Goal: Task Accomplishment & Management: Use online tool/utility

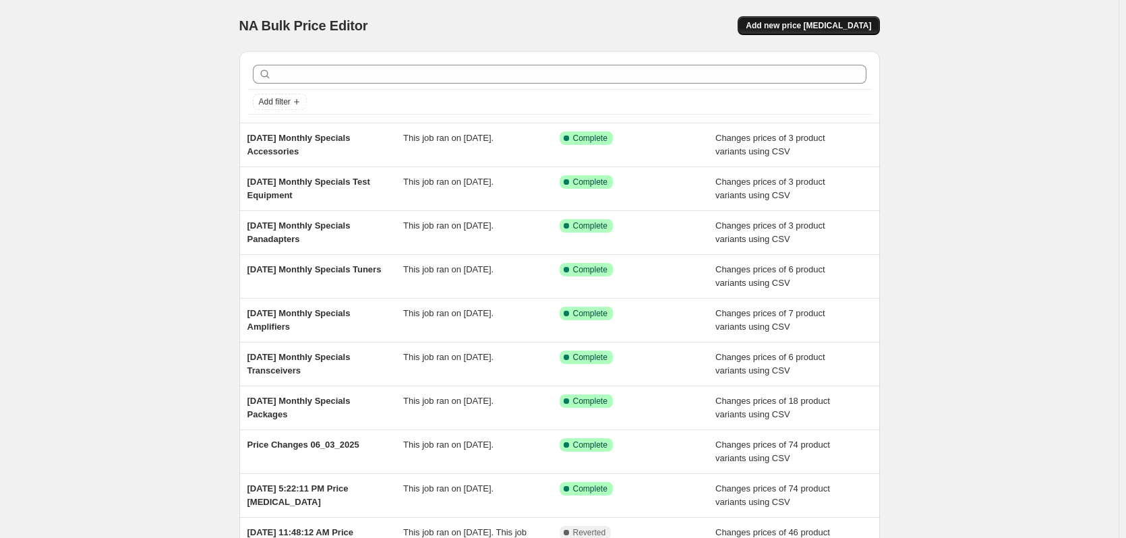
click at [845, 24] on span "Add new price [MEDICAL_DATA]" at bounding box center [808, 25] width 125 height 11
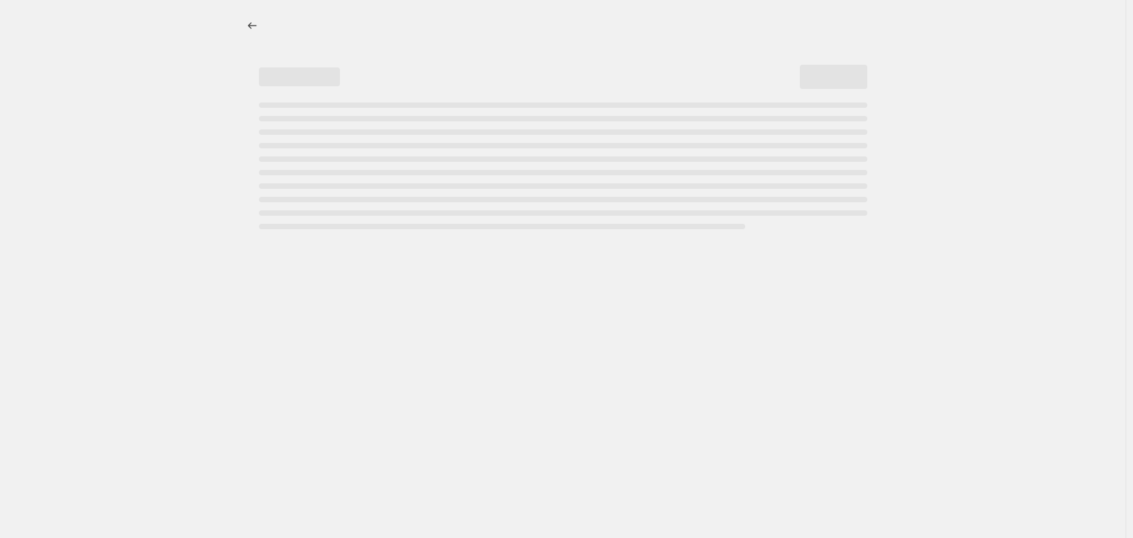
select select "percentage"
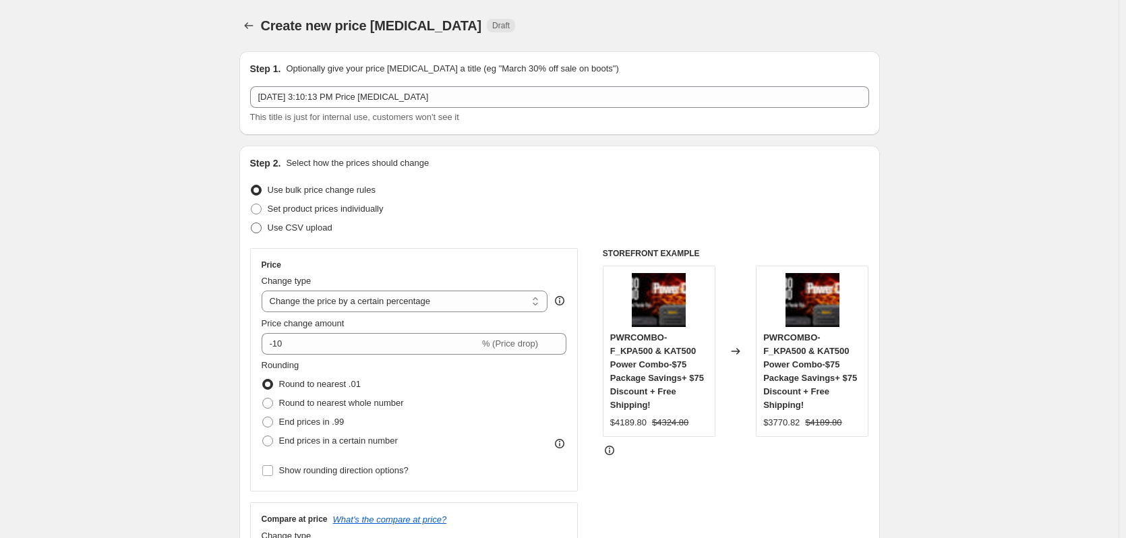
drag, startPoint x: 258, startPoint y: 228, endPoint x: 353, endPoint y: 235, distance: 95.3
click at [258, 228] on span at bounding box center [256, 228] width 11 height 11
click at [252, 223] on input "Use CSV upload" at bounding box center [251, 223] width 1 height 1
radio input "true"
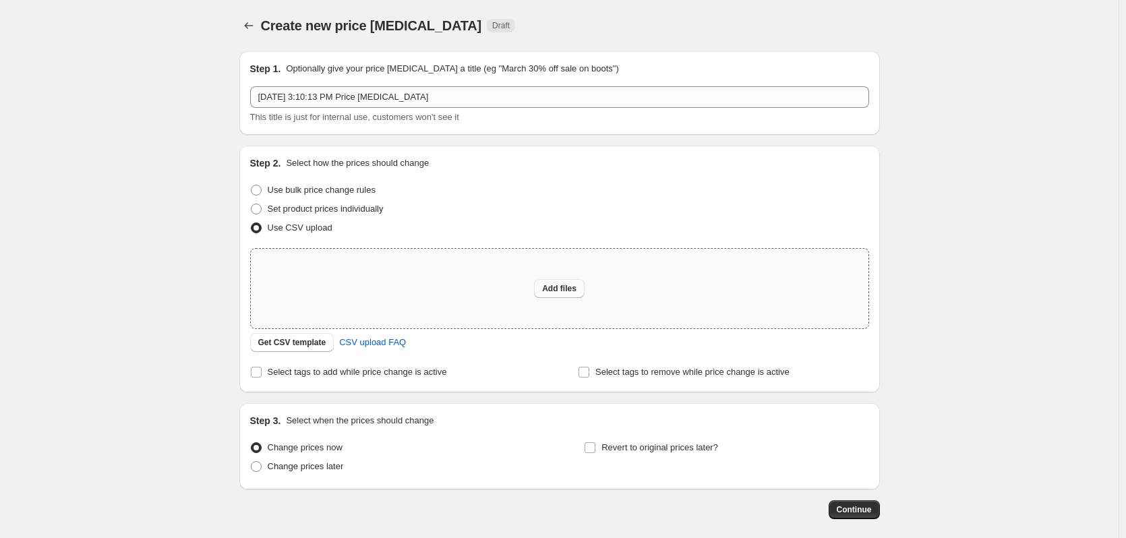
click at [554, 288] on span "Add files" at bounding box center [559, 288] width 34 height 11
type input "C:\fakepath\Sept 2025 Specials PKGS Final 3.csv"
click at [260, 469] on span at bounding box center [256, 466] width 11 height 11
click at [252, 462] on input "Change prices later" at bounding box center [251, 461] width 1 height 1
radio input "true"
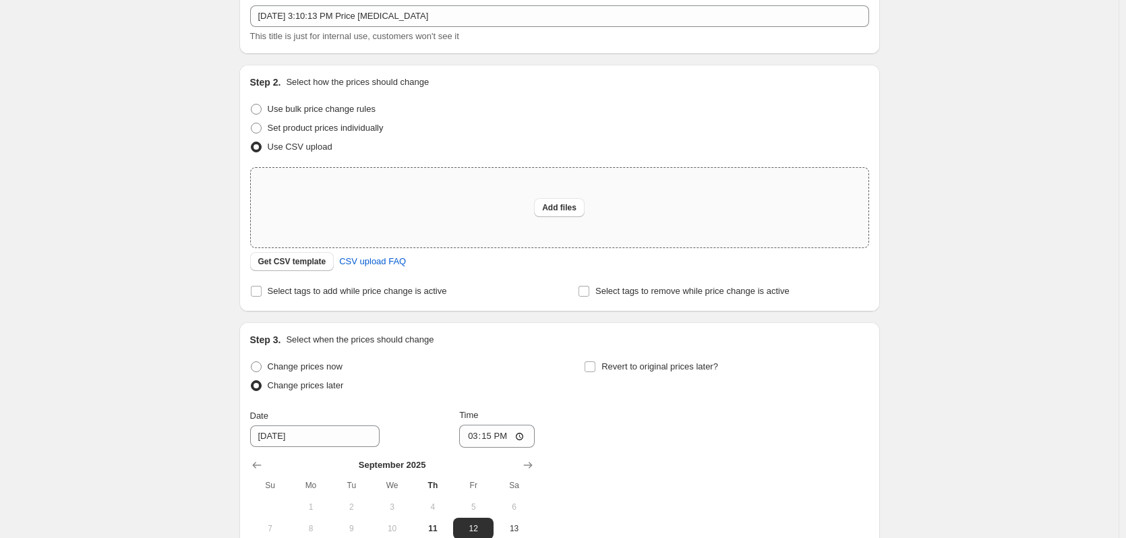
scroll to position [135, 0]
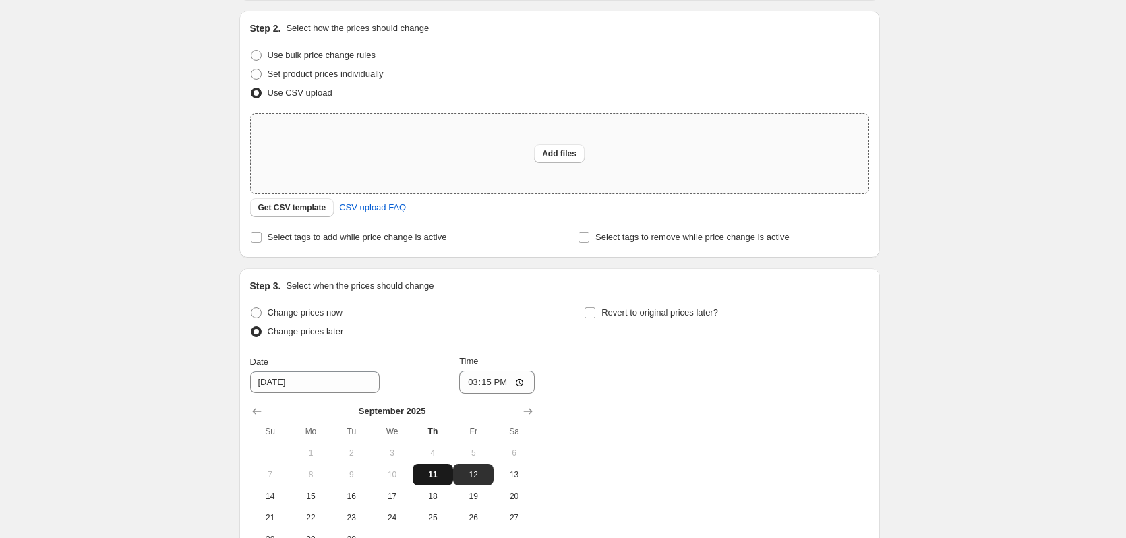
click at [438, 467] on button "11" at bounding box center [433, 475] width 40 height 22
type input "[DATE]"
click at [521, 378] on input "15:15" at bounding box center [497, 382] width 76 height 23
type input "22:00"
click at [648, 152] on div "Add files" at bounding box center [560, 154] width 618 height 80
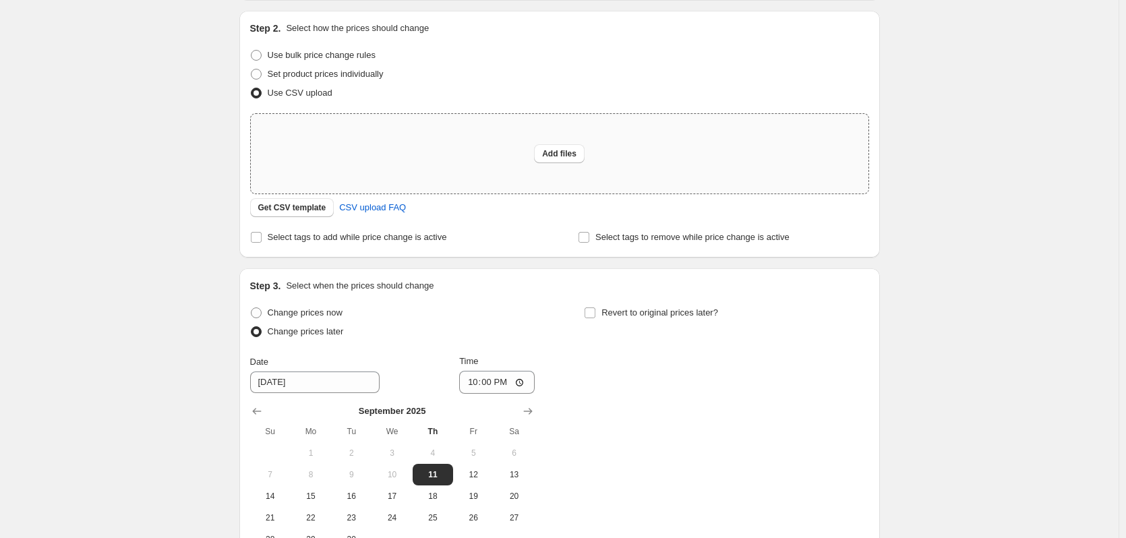
type input "C:\fakepath\Sept 2025 Specials PKGS Final 3.csv"
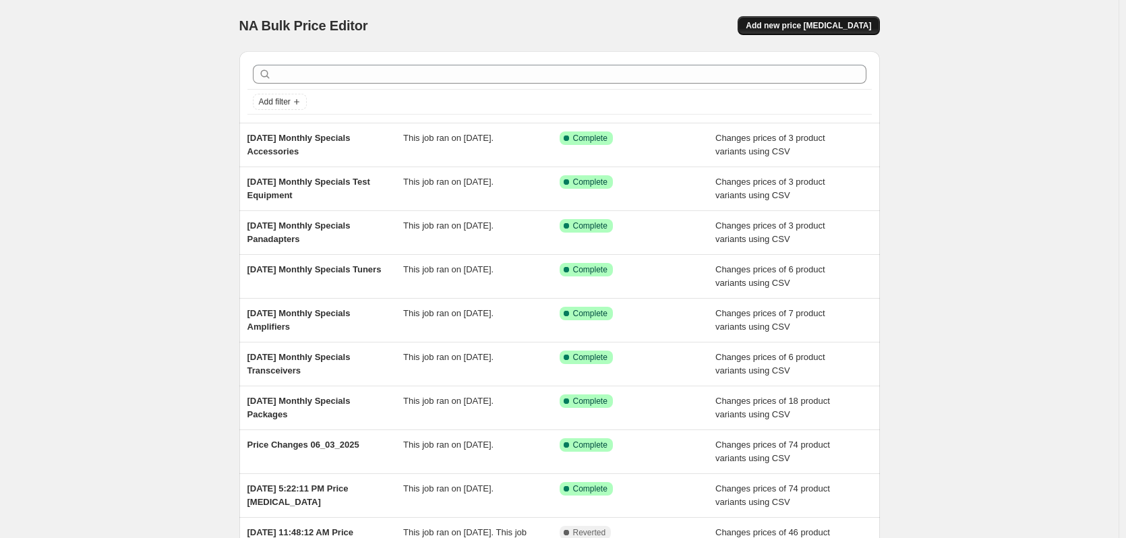
click at [820, 21] on span "Add new price [MEDICAL_DATA]" at bounding box center [808, 25] width 125 height 11
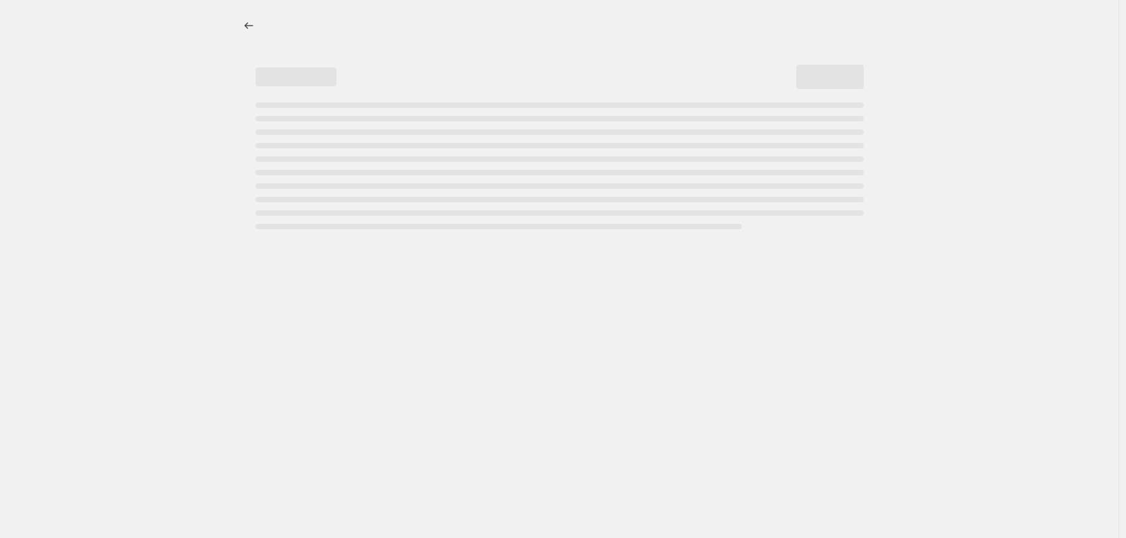
select select "percentage"
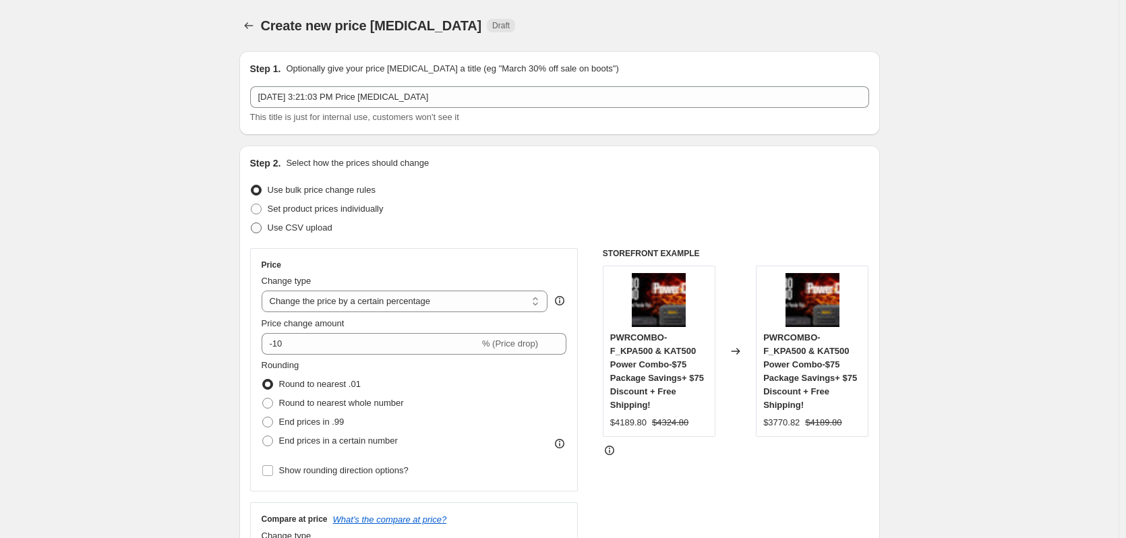
click at [274, 227] on span "Use CSV upload" at bounding box center [300, 228] width 65 height 10
click at [252, 223] on input "Use CSV upload" at bounding box center [251, 223] width 1 height 1
radio input "true"
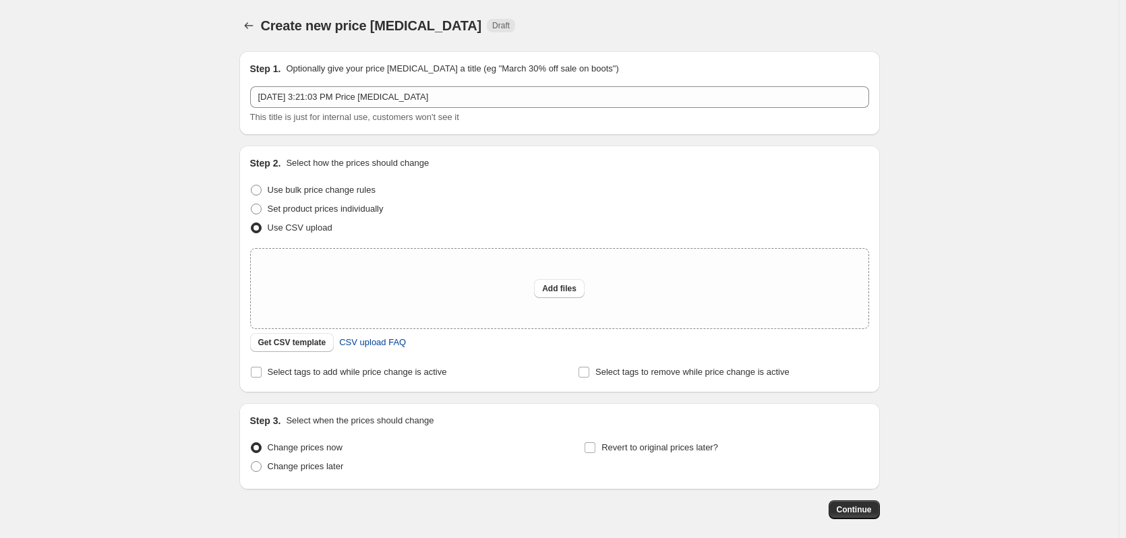
click at [377, 346] on span "CSV upload FAQ" at bounding box center [372, 342] width 67 height 13
click at [567, 284] on span "Add files" at bounding box center [559, 288] width 34 height 11
type input "C:\fakepath\Sept 2025 Specials PKGS Final 3.csv"
click at [560, 290] on span "Add files" at bounding box center [559, 288] width 34 height 11
type input "C:\fakepath\Sept 2025 Specials Transceivers.csv"
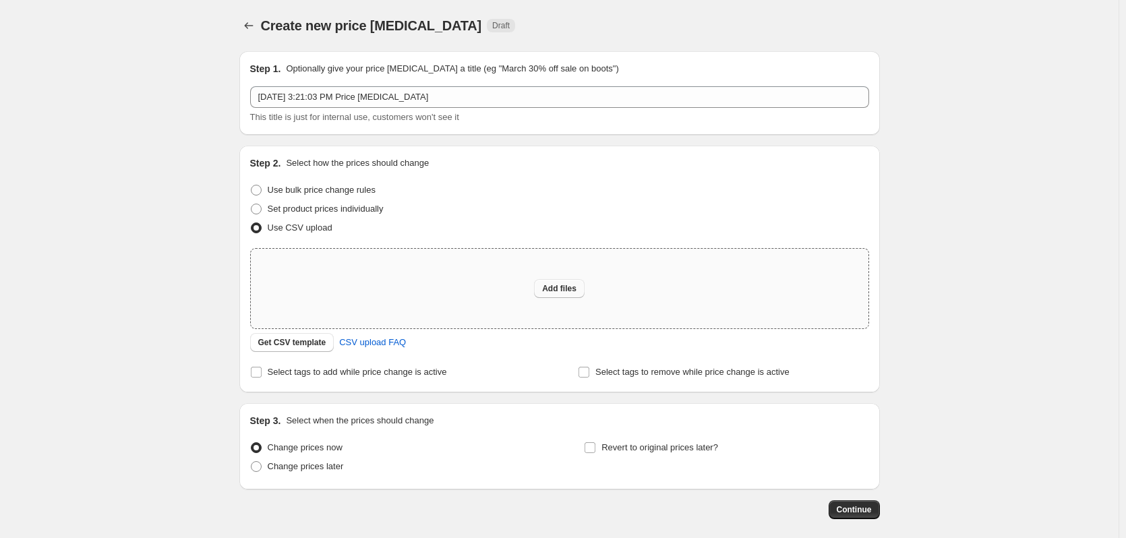
click at [566, 287] on span "Add files" at bounding box center [559, 288] width 34 height 11
type input "C:\fakepath\Sept 2025 Specials PKGS Final 3.csv"
click at [566, 289] on span "Add files" at bounding box center [559, 288] width 34 height 11
type input "C:\fakepath\Sept 2025 Specials PKGS Final 3.csv"
click at [564, 296] on button "Add files" at bounding box center [559, 288] width 51 height 19
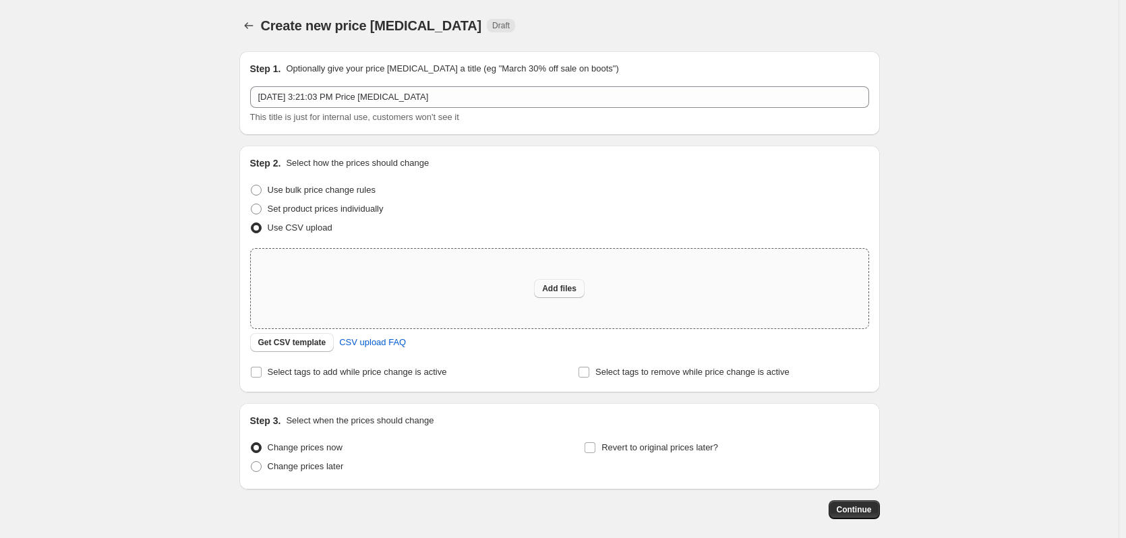
type input "C:\fakepath\Sept 2025 Specials PKGS Final 3.csv"
click at [566, 289] on span "Add files" at bounding box center [559, 288] width 34 height 11
type input "C:\fakepath\Sept 2025 Specials PKGS Final 3.csv"
click at [571, 287] on span "Add files" at bounding box center [559, 288] width 34 height 11
type input "C:\fakepath\Sept 2025 Specials PKGS Final 3.csv"
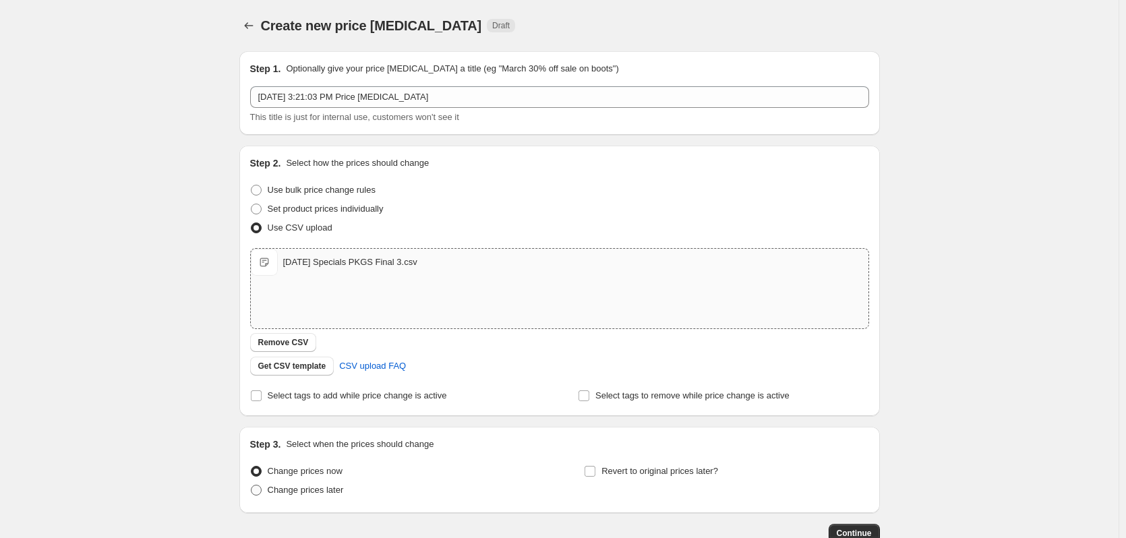
click at [310, 490] on span "Change prices later" at bounding box center [306, 490] width 76 height 10
click at [252, 486] on input "Change prices later" at bounding box center [251, 485] width 1 height 1
radio input "true"
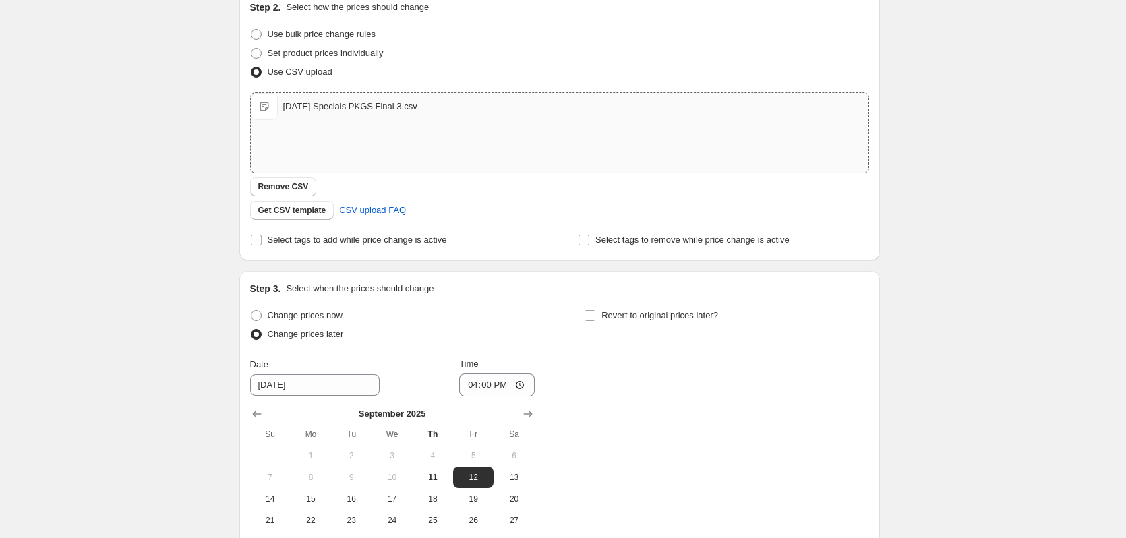
scroll to position [202, 0]
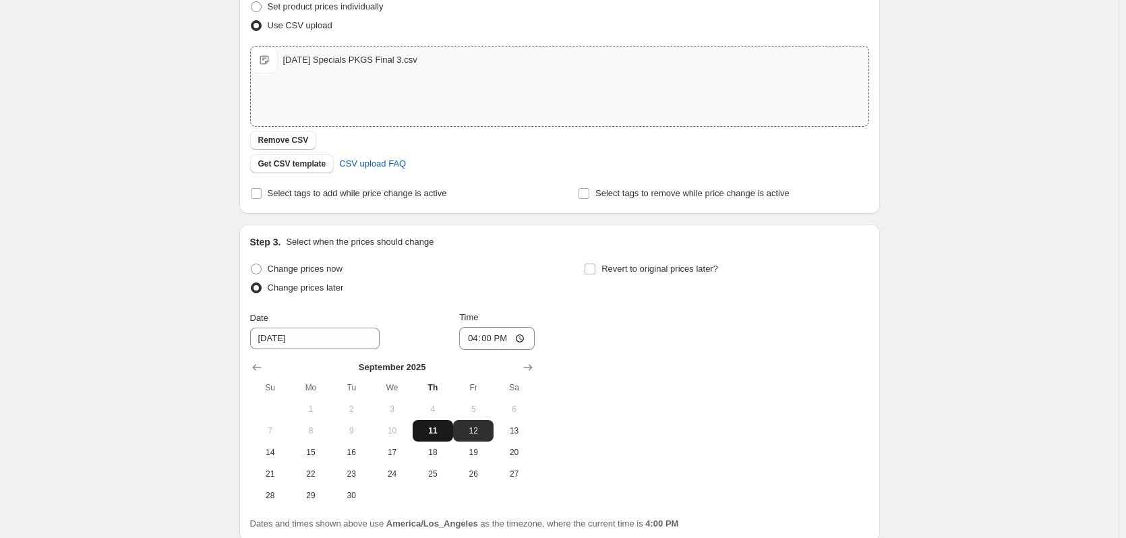
click at [436, 430] on span "11" at bounding box center [433, 431] width 30 height 11
type input "[DATE]"
click at [525, 337] on input "16:00" at bounding box center [497, 338] width 76 height 23
type input "17:00"
click at [695, 396] on div "Change prices now Change prices later Date 9/11/2025 Time 17:00 September 2025 …" at bounding box center [559, 383] width 619 height 247
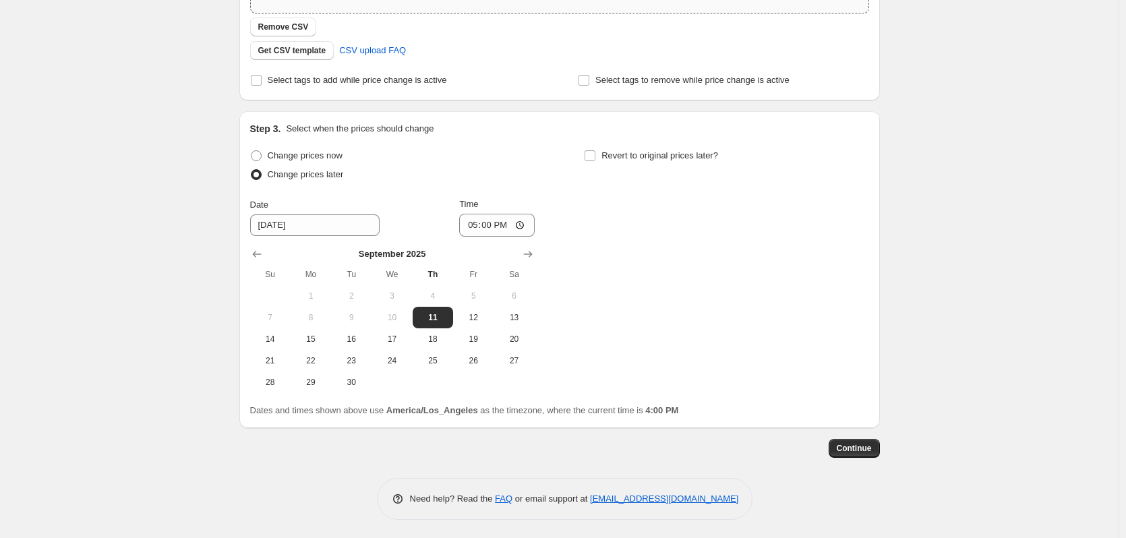
scroll to position [318, 0]
click at [867, 445] on span "Continue" at bounding box center [854, 446] width 35 height 11
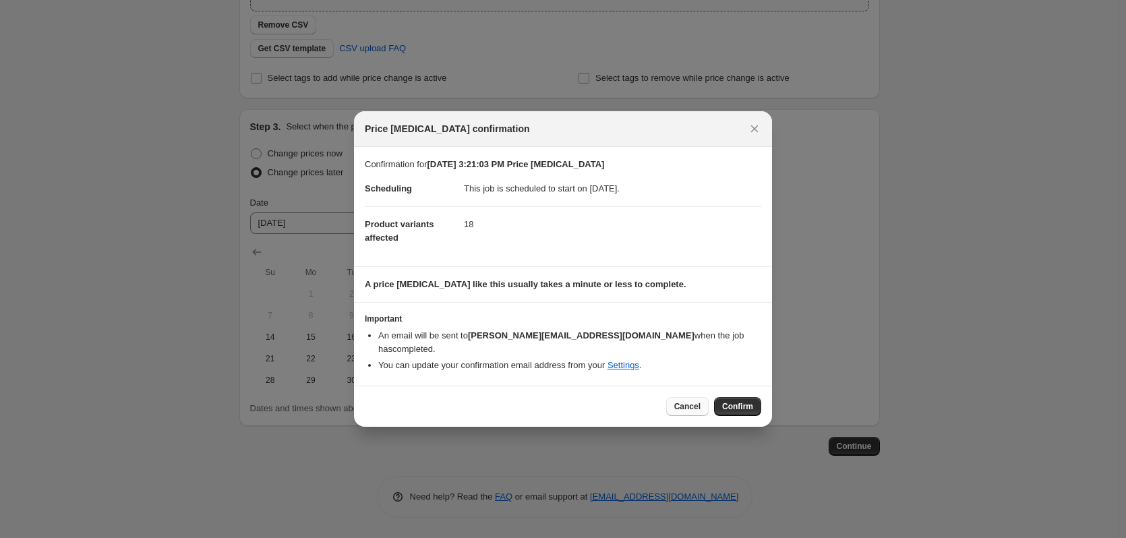
click at [695, 401] on span "Cancel" at bounding box center [687, 406] width 26 height 11
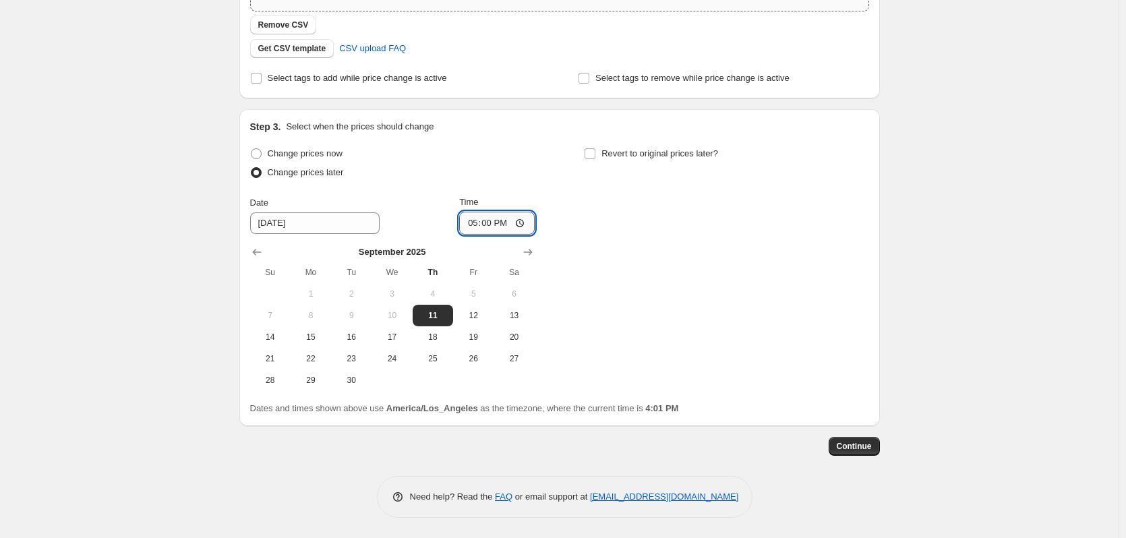
click at [492, 225] on input "17:00" at bounding box center [497, 223] width 76 height 23
click at [849, 449] on span "Continue" at bounding box center [854, 446] width 35 height 11
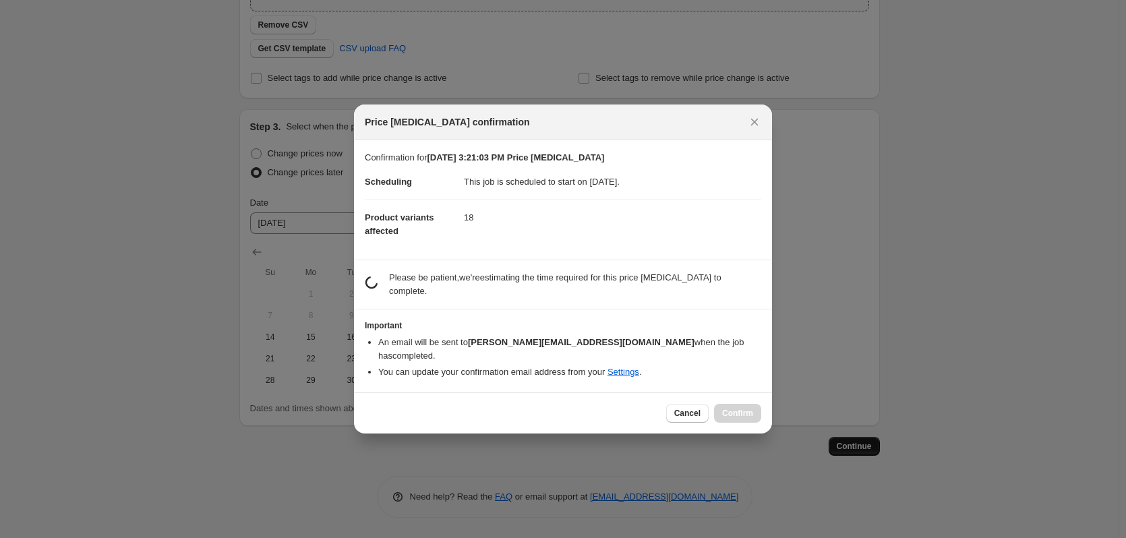
scroll to position [0, 0]
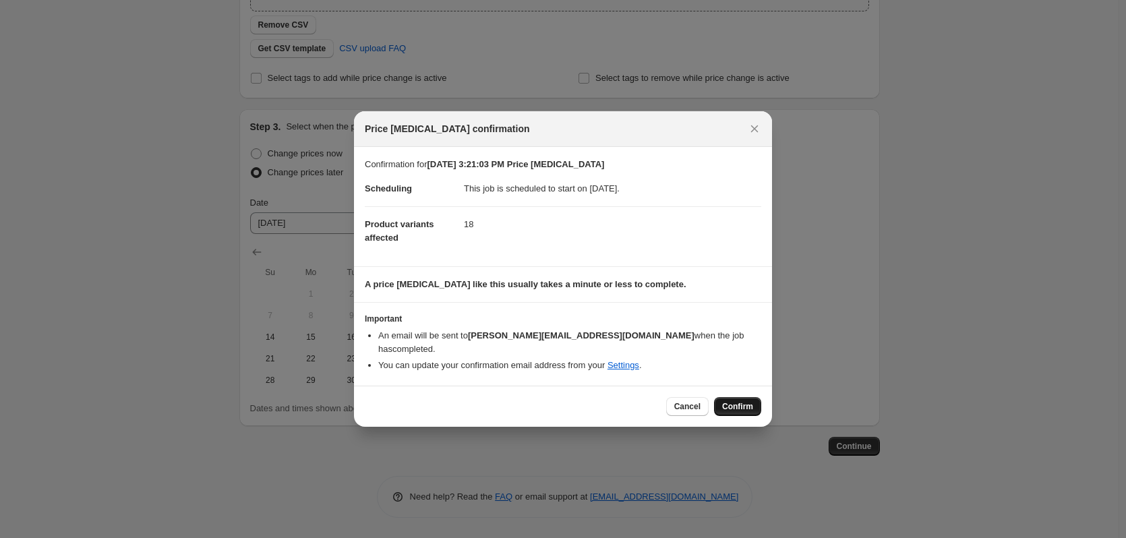
click at [745, 403] on span "Confirm" at bounding box center [737, 406] width 31 height 11
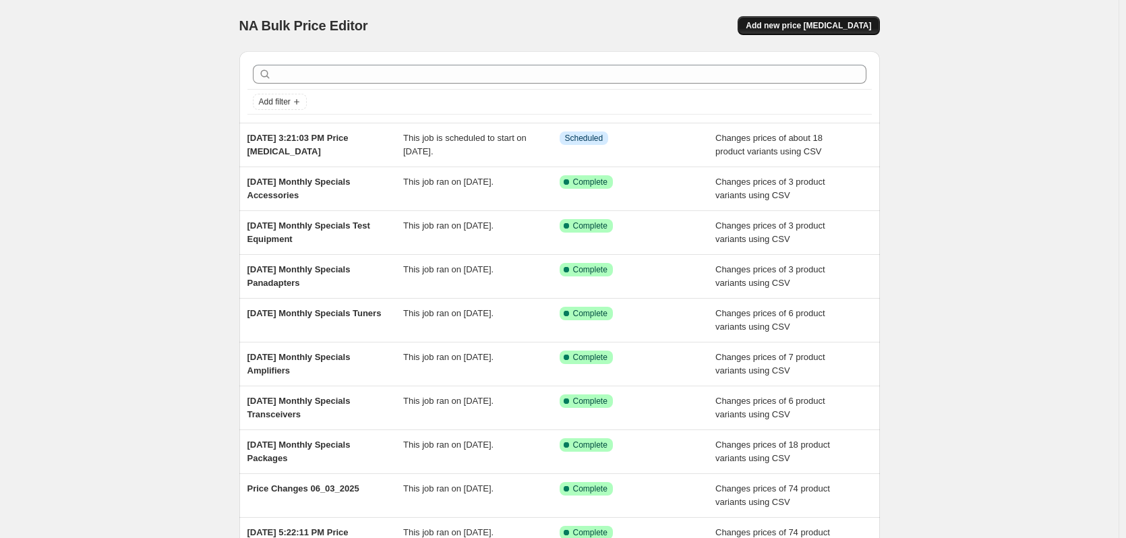
click at [797, 21] on span "Add new price [MEDICAL_DATA]" at bounding box center [808, 25] width 125 height 11
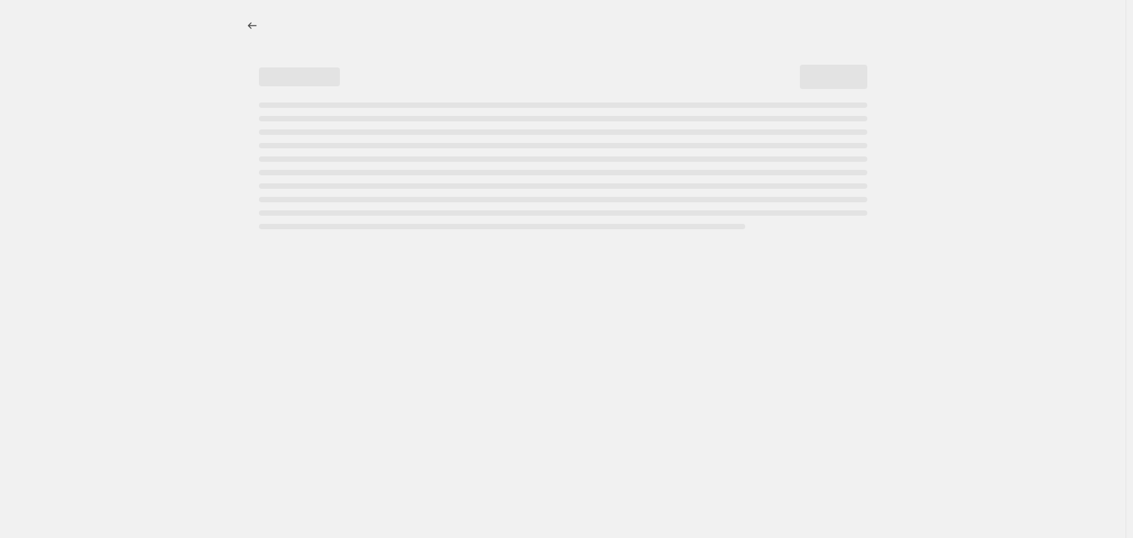
select select "percentage"
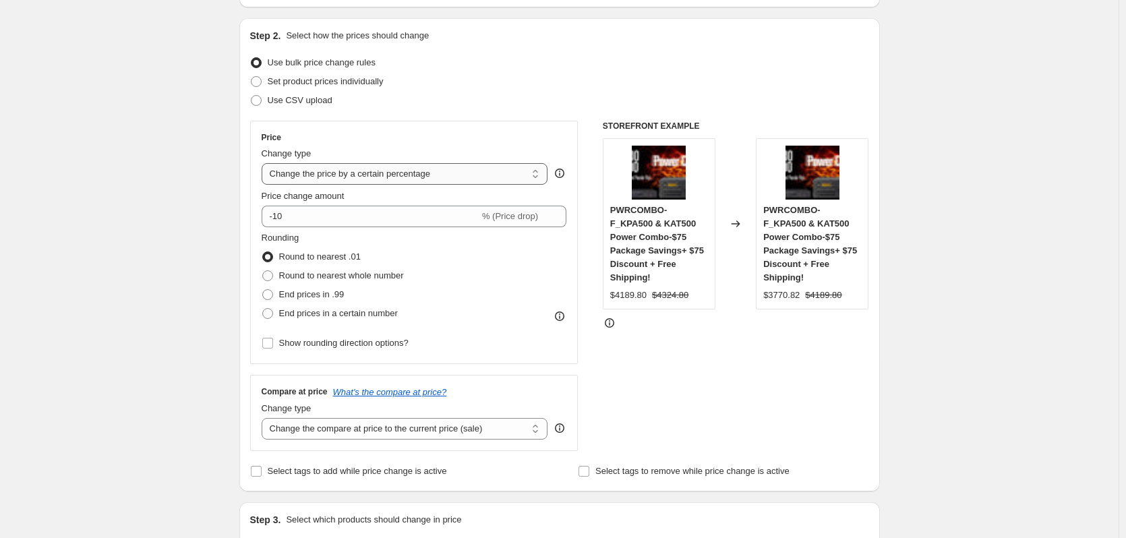
scroll to position [135, 0]
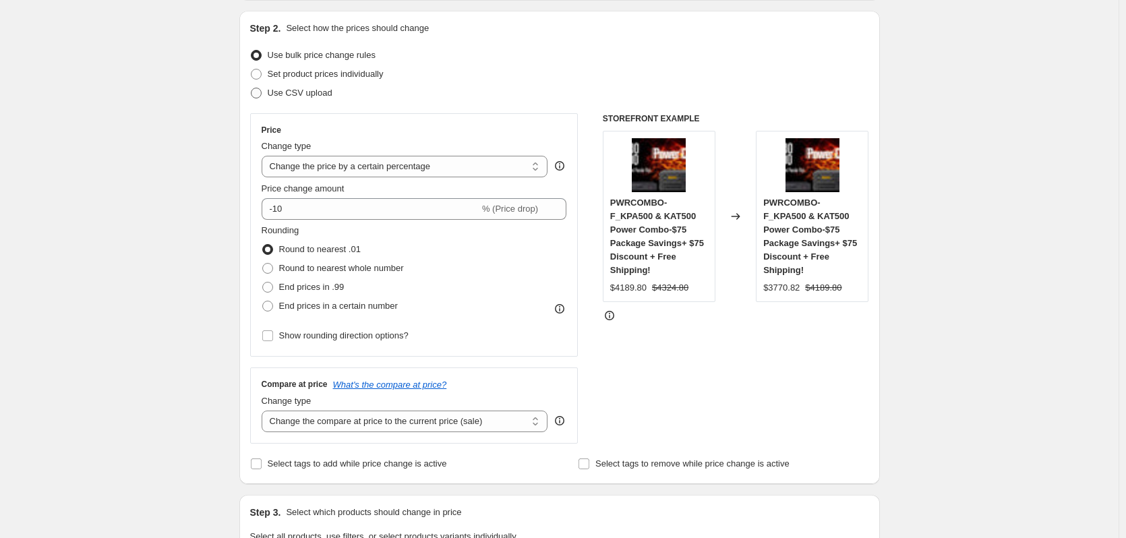
click at [258, 88] on span at bounding box center [256, 93] width 11 height 11
click at [252, 88] on input "Use CSV upload" at bounding box center [251, 88] width 1 height 1
radio input "true"
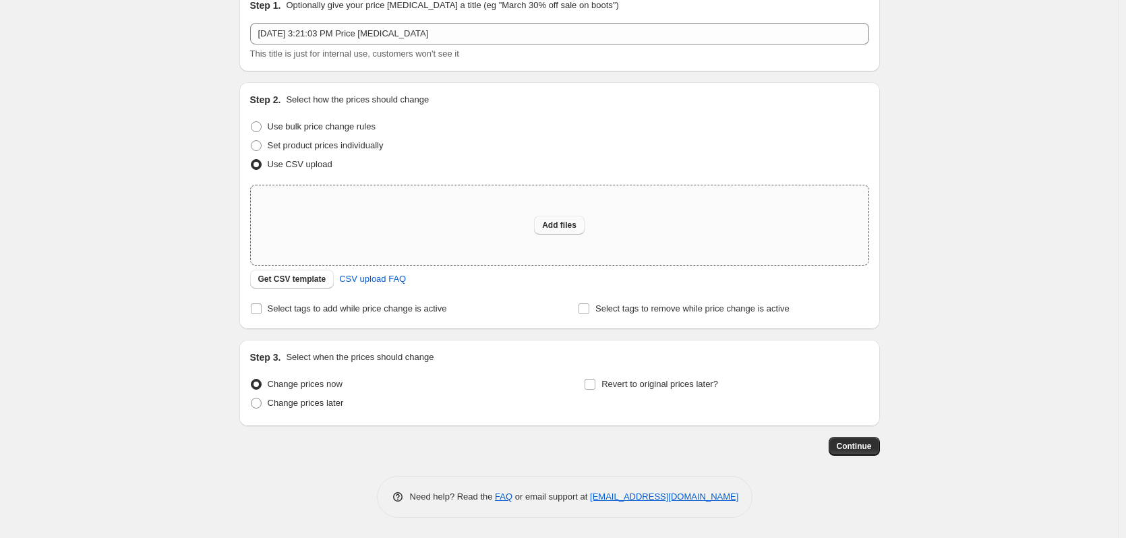
click at [566, 229] on span "Add files" at bounding box center [559, 225] width 34 height 11
type input "C:\fakepath\Sept 2025 Specials Transceivers.csv"
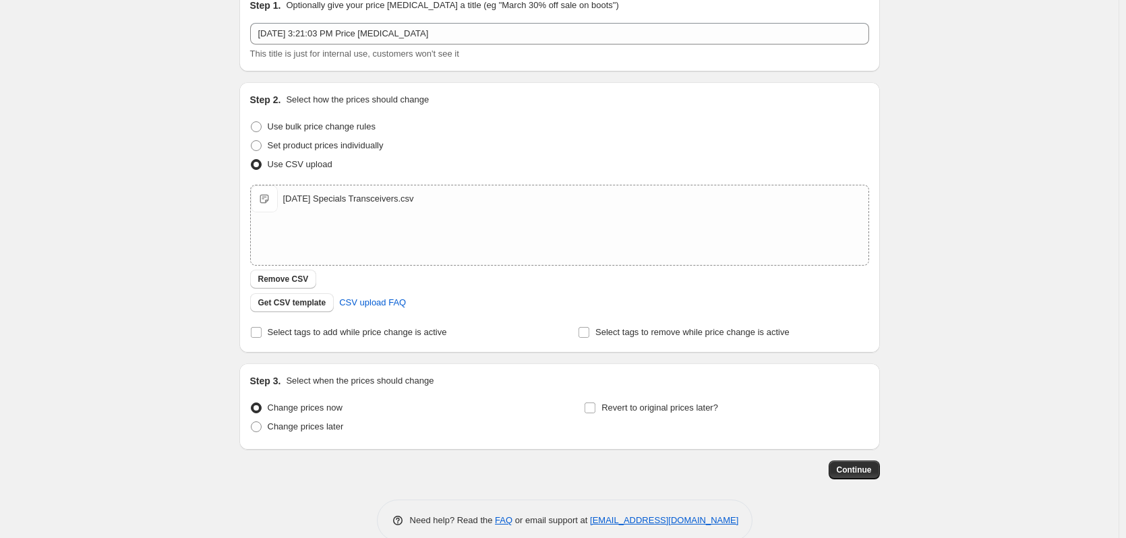
click at [254, 428] on span at bounding box center [256, 427] width 11 height 11
click at [252, 422] on input "Change prices later" at bounding box center [251, 422] width 1 height 1
radio input "true"
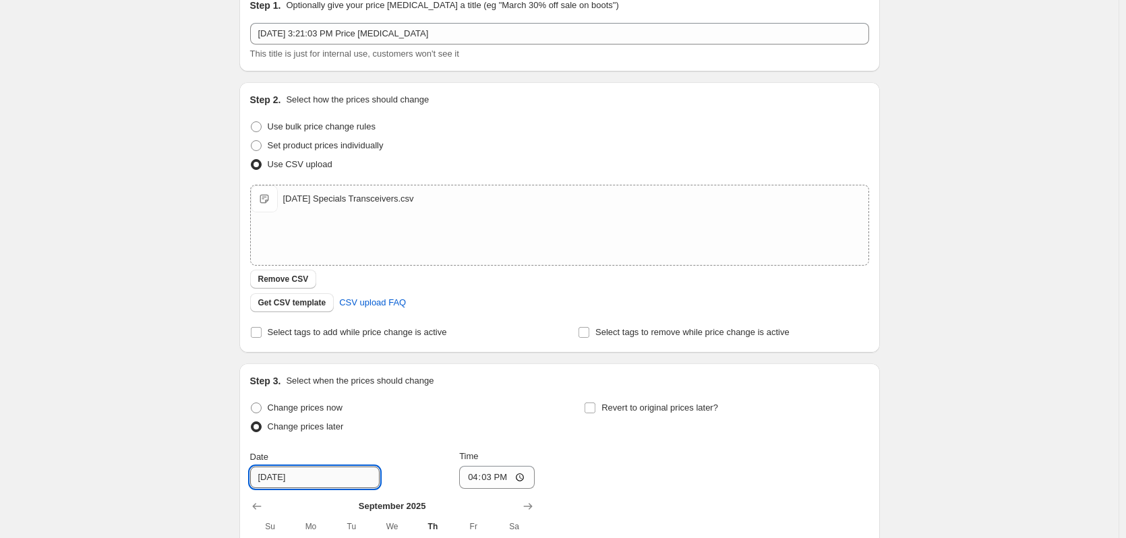
click at [348, 481] on input "[DATE]" at bounding box center [315, 478] width 130 height 22
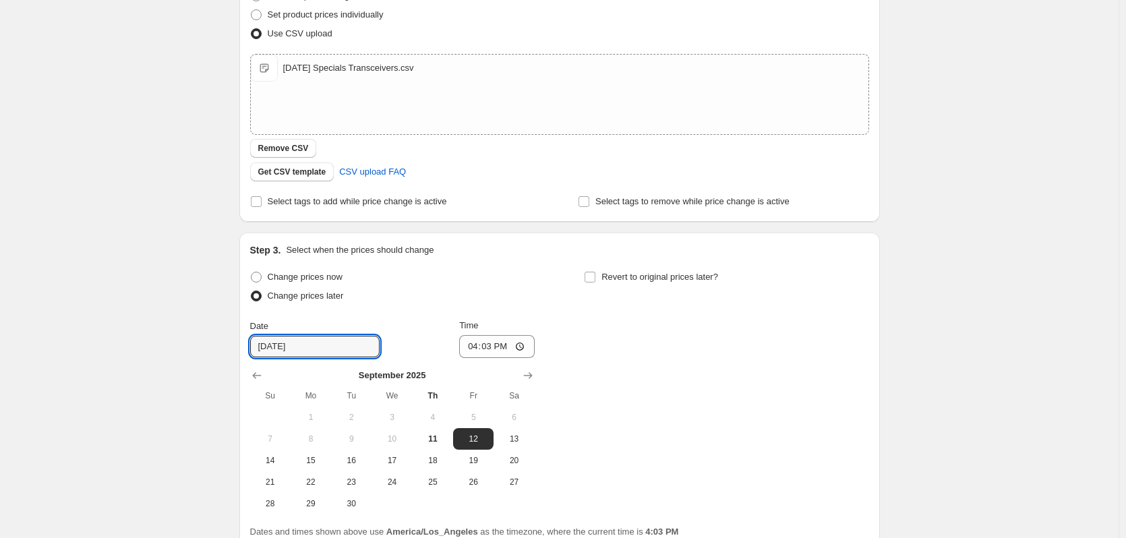
scroll to position [198, 0]
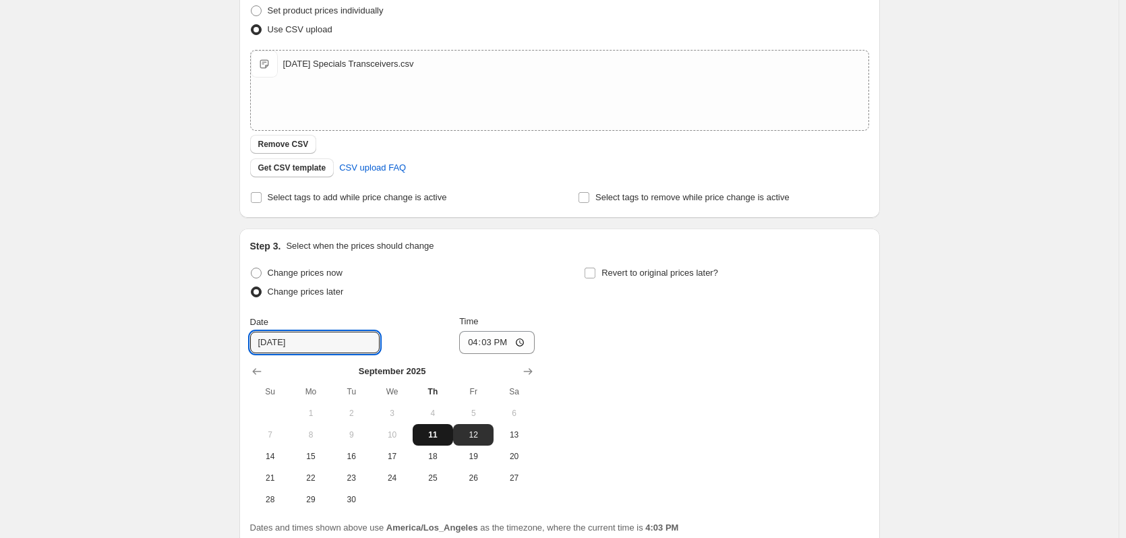
click at [432, 437] on span "11" at bounding box center [433, 435] width 30 height 11
type input "[DATE]"
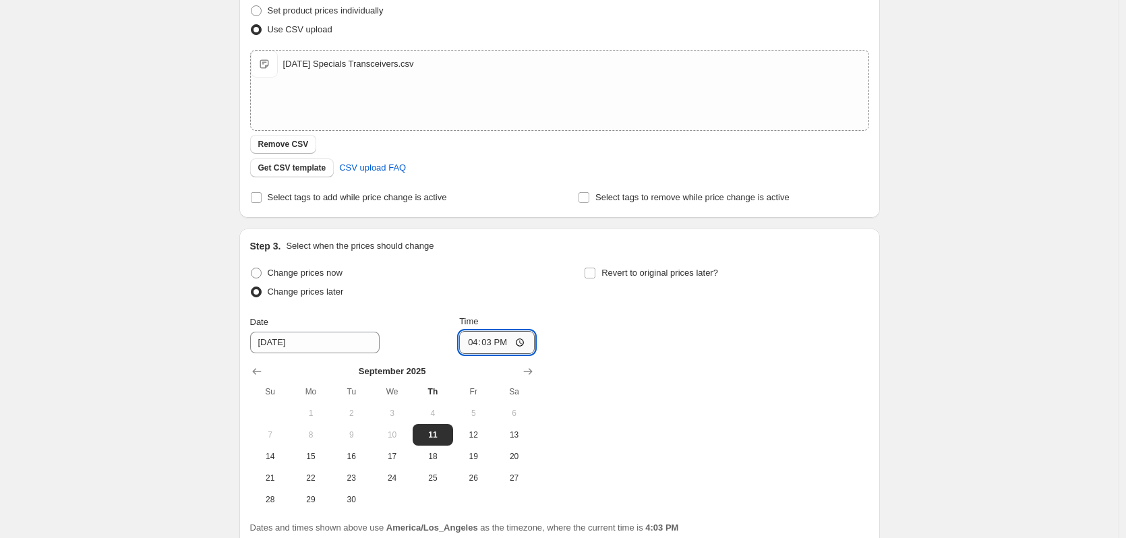
click at [496, 343] on input "16:03" at bounding box center [497, 342] width 76 height 23
click at [471, 343] on input "16:03" at bounding box center [497, 342] width 76 height 23
type input "17:00"
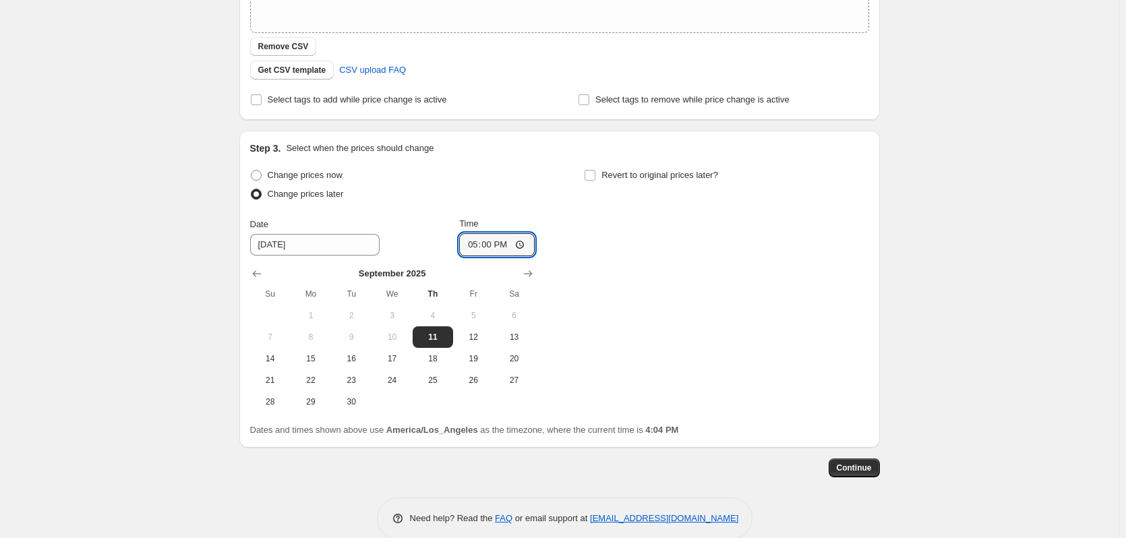
scroll to position [318, 0]
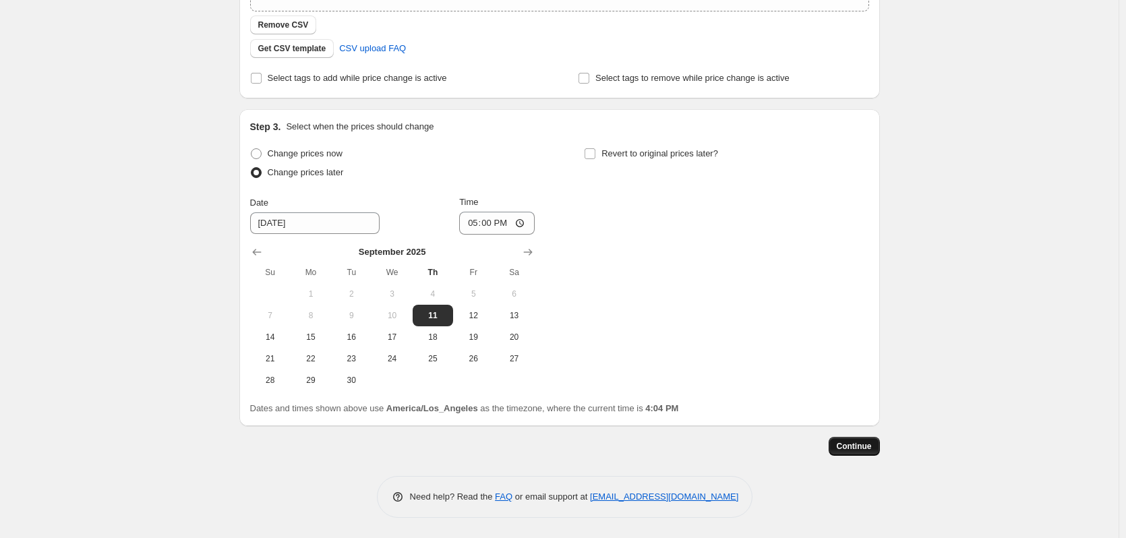
click at [860, 445] on span "Continue" at bounding box center [854, 446] width 35 height 11
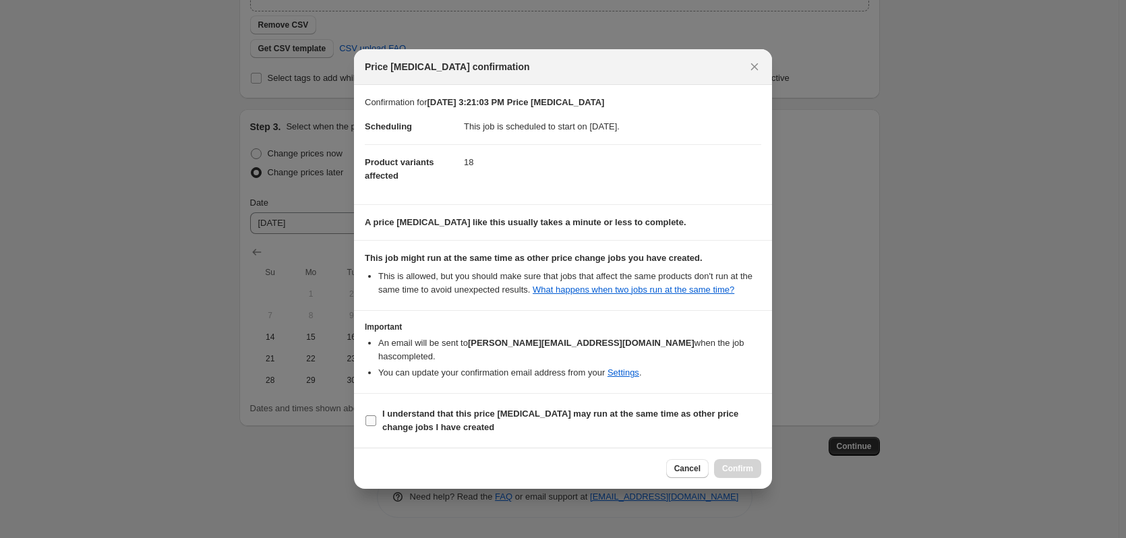
click at [372, 418] on input "I understand that this price [MEDICAL_DATA] may run at the same time as other p…" at bounding box center [371, 420] width 11 height 11
checkbox input "true"
click at [749, 463] on span "Confirm" at bounding box center [737, 468] width 31 height 11
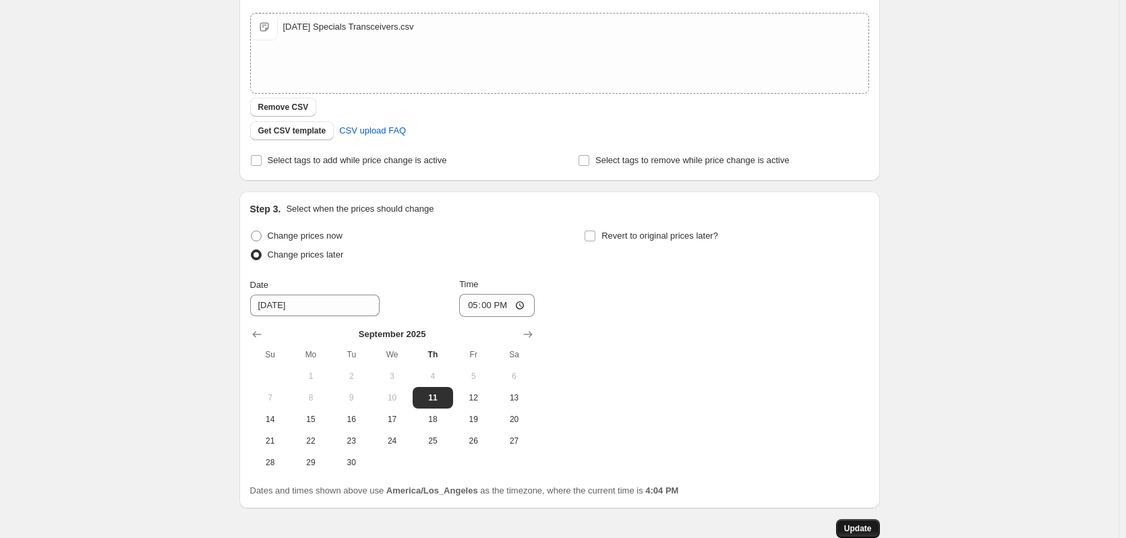
click at [875, 530] on button "Update" at bounding box center [858, 528] width 44 height 19
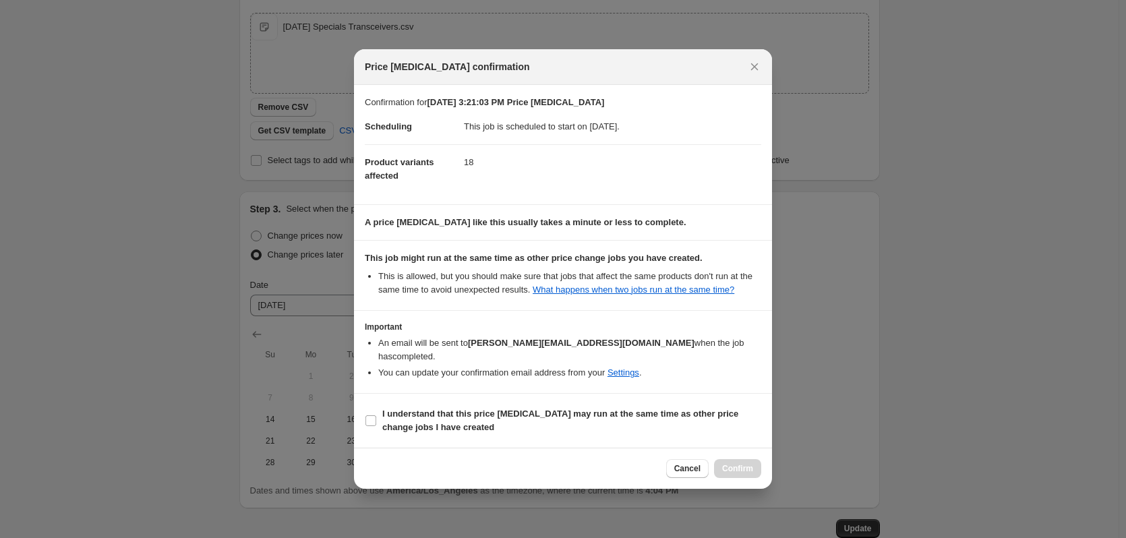
click at [362, 415] on section "I understand that this price [MEDICAL_DATA] may run at the same time as other p…" at bounding box center [563, 421] width 418 height 54
click at [370, 415] on input "I understand that this price [MEDICAL_DATA] may run at the same time as other p…" at bounding box center [371, 420] width 11 height 11
checkbox input "true"
click at [739, 463] on span "Confirm" at bounding box center [737, 468] width 31 height 11
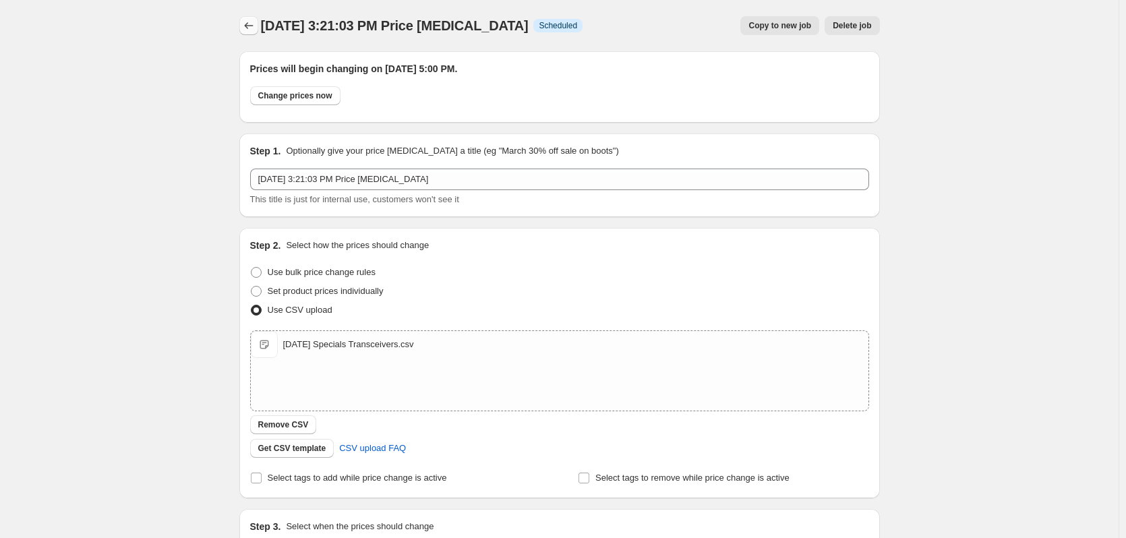
click at [246, 28] on icon "Price change jobs" at bounding box center [248, 25] width 13 height 13
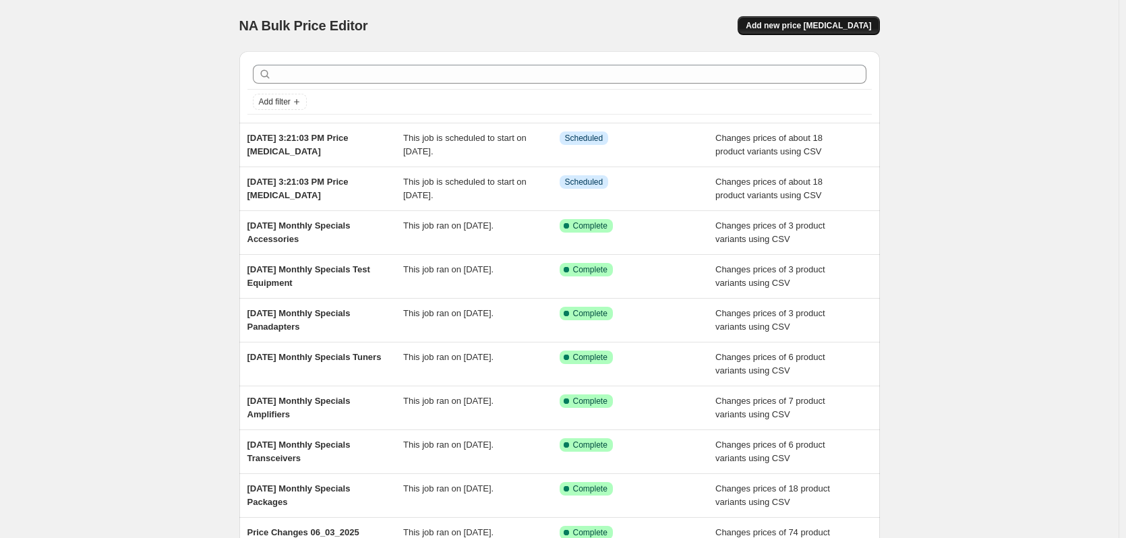
click at [837, 28] on span "Add new price [MEDICAL_DATA]" at bounding box center [808, 25] width 125 height 11
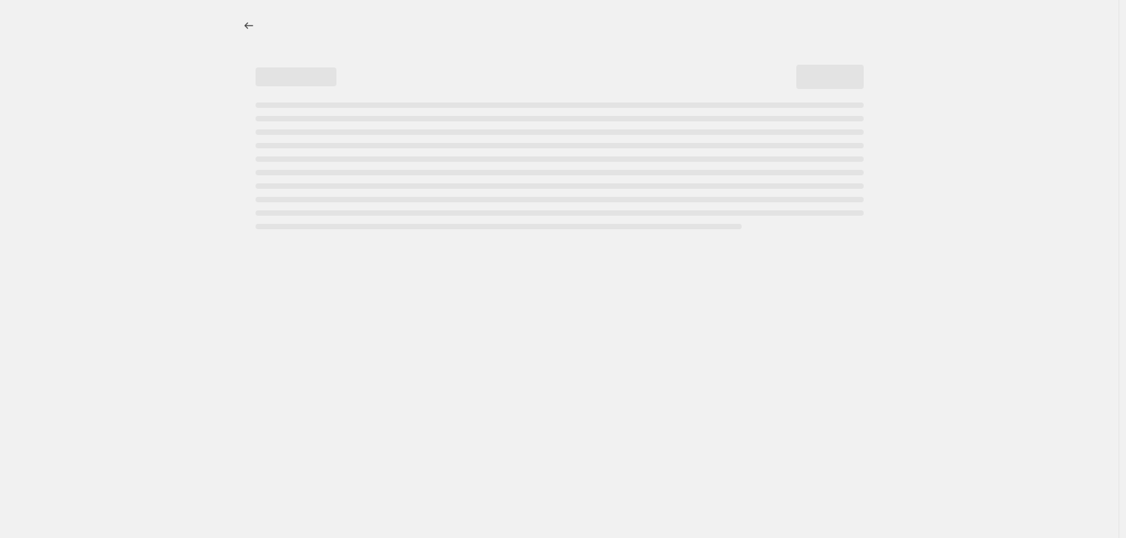
select select "percentage"
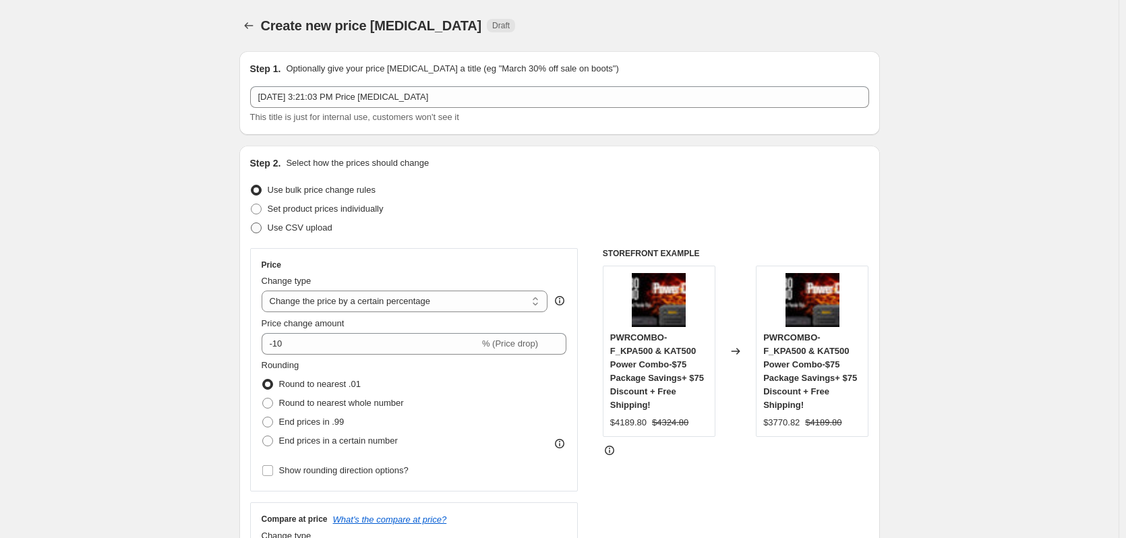
click at [315, 227] on span "Use CSV upload" at bounding box center [300, 228] width 65 height 10
click at [252, 223] on input "Use CSV upload" at bounding box center [251, 223] width 1 height 1
radio input "true"
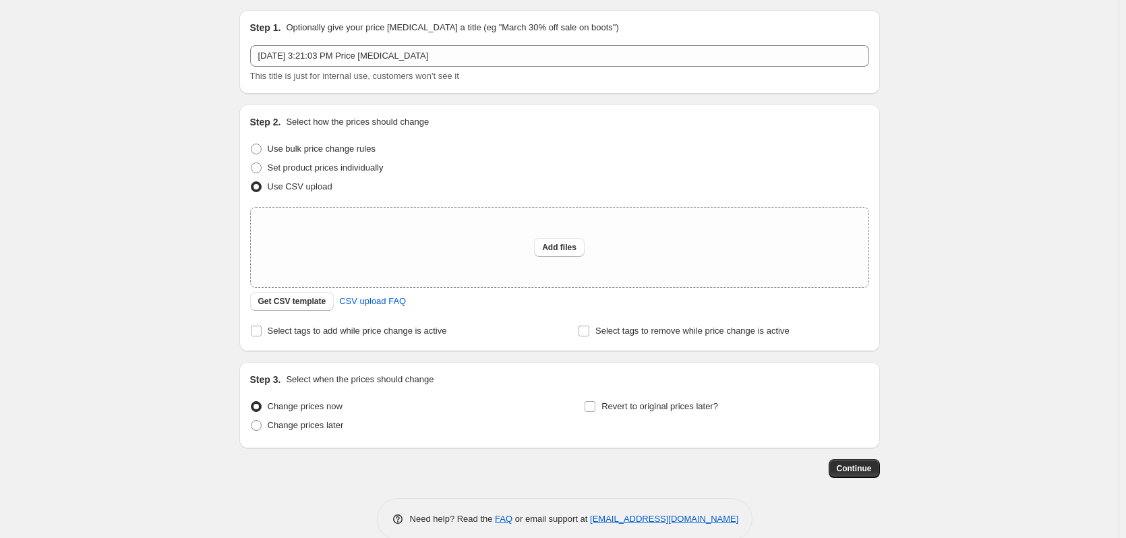
scroll to position [63, 0]
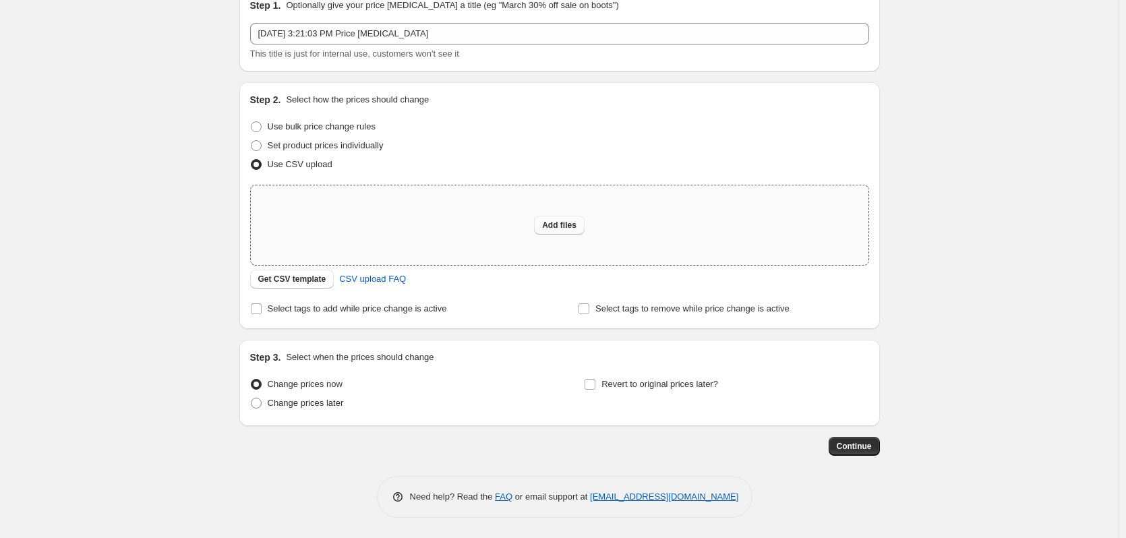
click at [573, 230] on span "Add files" at bounding box center [559, 225] width 34 height 11
type input "C:\fakepath\Sept 2025 Specials Amps.xlsx"
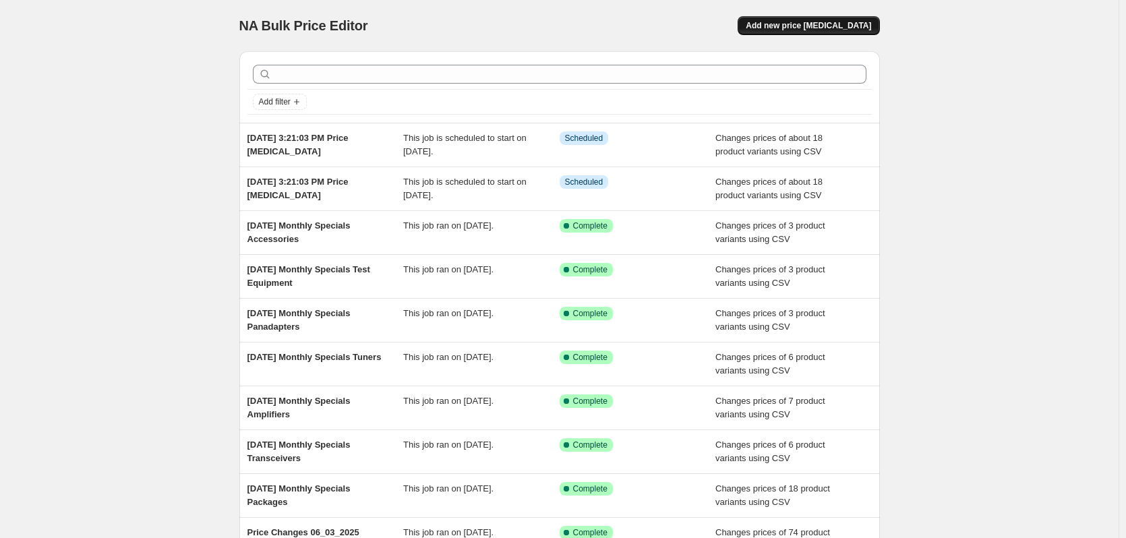
click at [839, 21] on span "Add new price [MEDICAL_DATA]" at bounding box center [808, 25] width 125 height 11
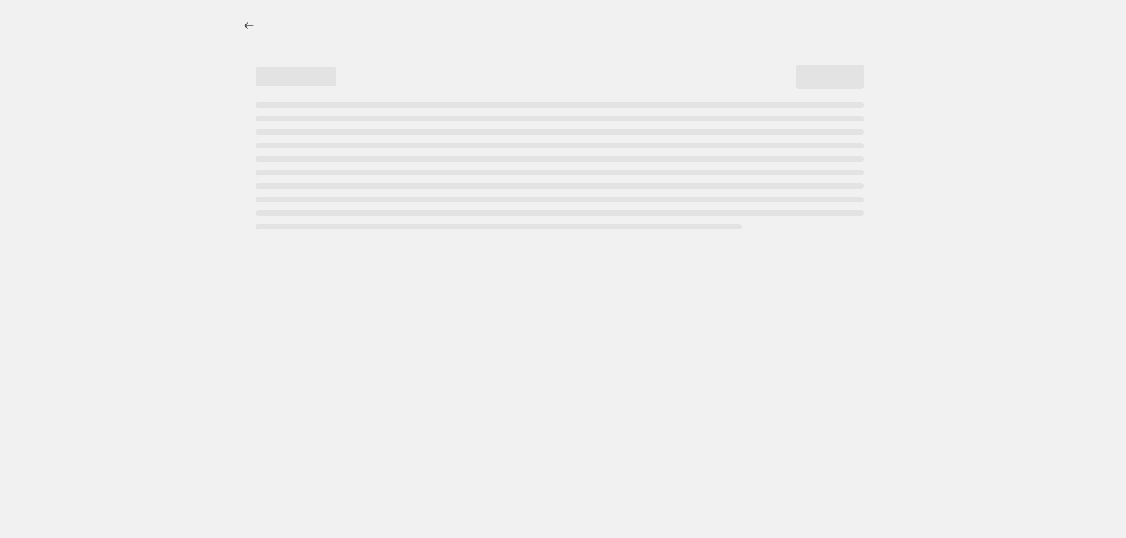
select select "percentage"
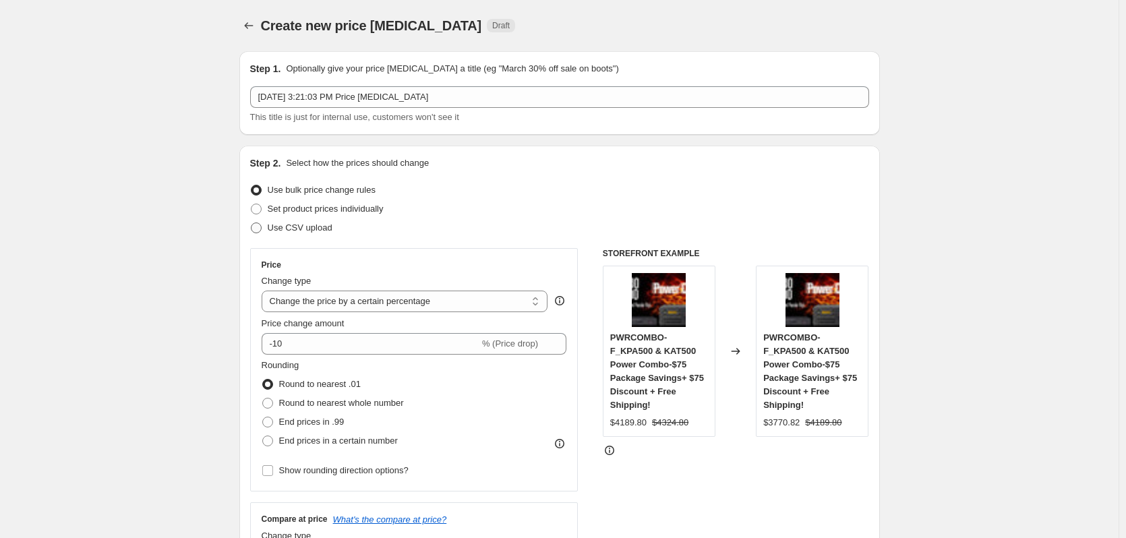
click at [318, 225] on span "Use CSV upload" at bounding box center [300, 228] width 65 height 10
click at [252, 223] on input "Use CSV upload" at bounding box center [251, 223] width 1 height 1
radio input "true"
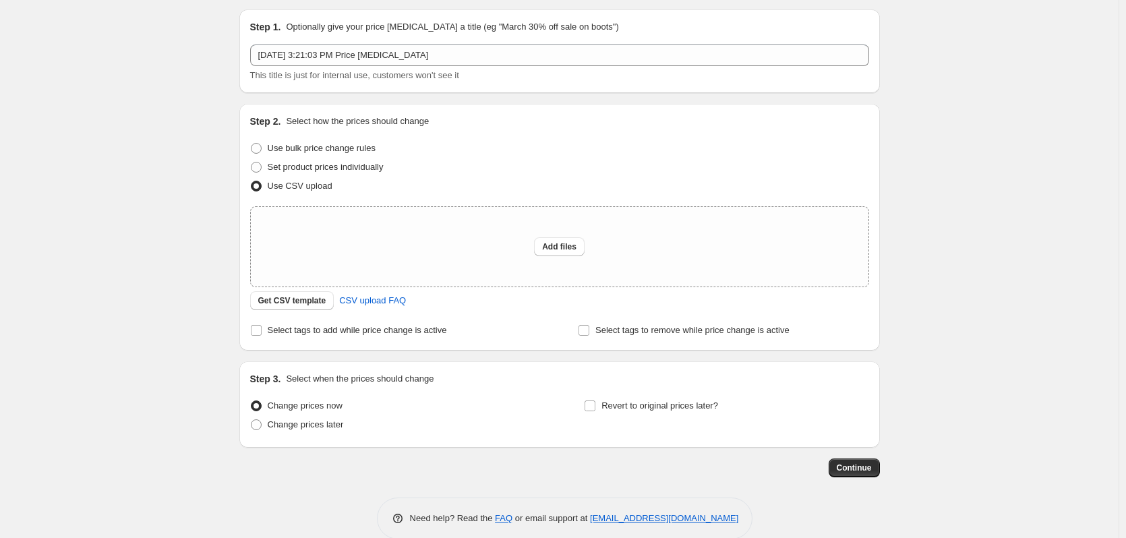
scroll to position [63, 0]
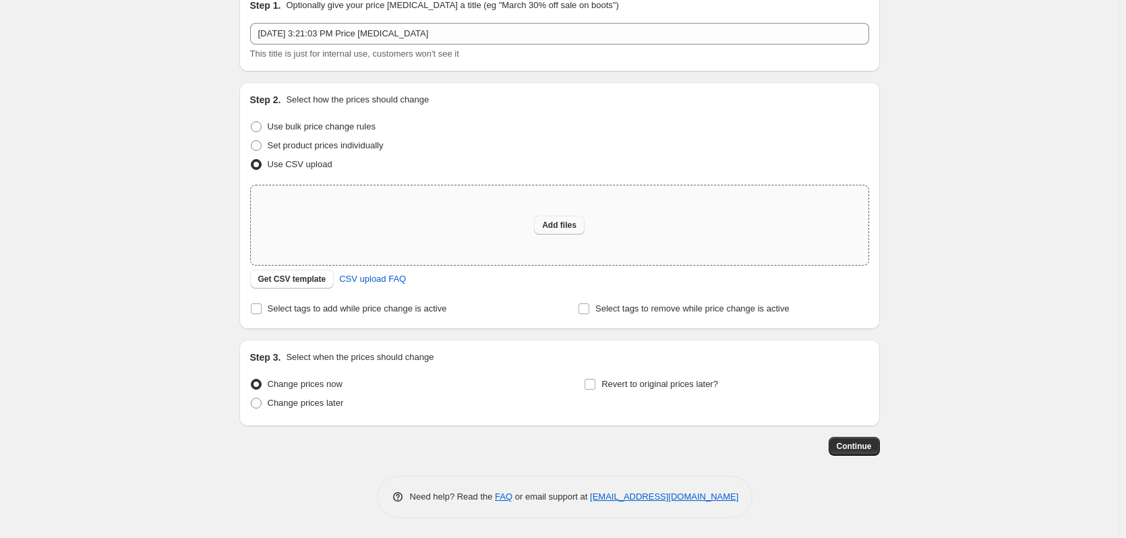
click at [571, 223] on span "Add files" at bounding box center [559, 225] width 34 height 11
type input "C:\fakepath\Sept 2025 Specials Amps1.csv"
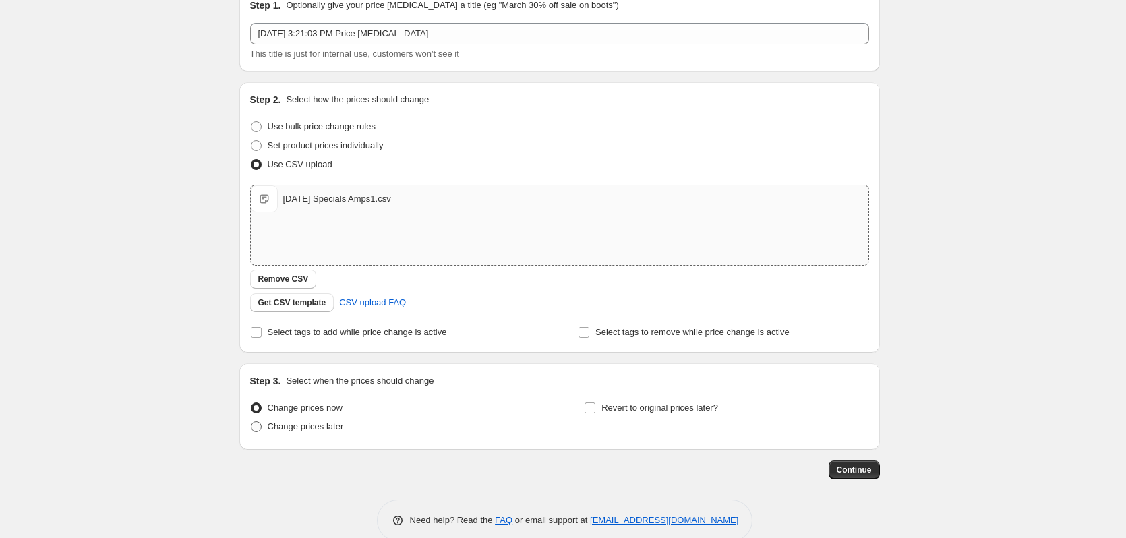
click at [260, 426] on span at bounding box center [256, 427] width 11 height 11
click at [252, 422] on input "Change prices later" at bounding box center [251, 422] width 1 height 1
radio input "true"
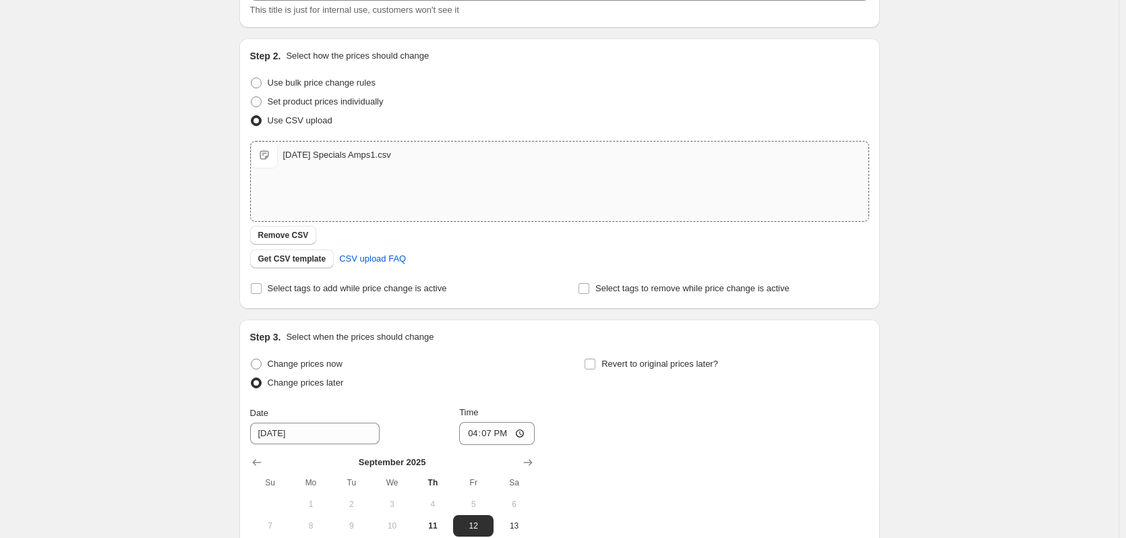
scroll to position [198, 0]
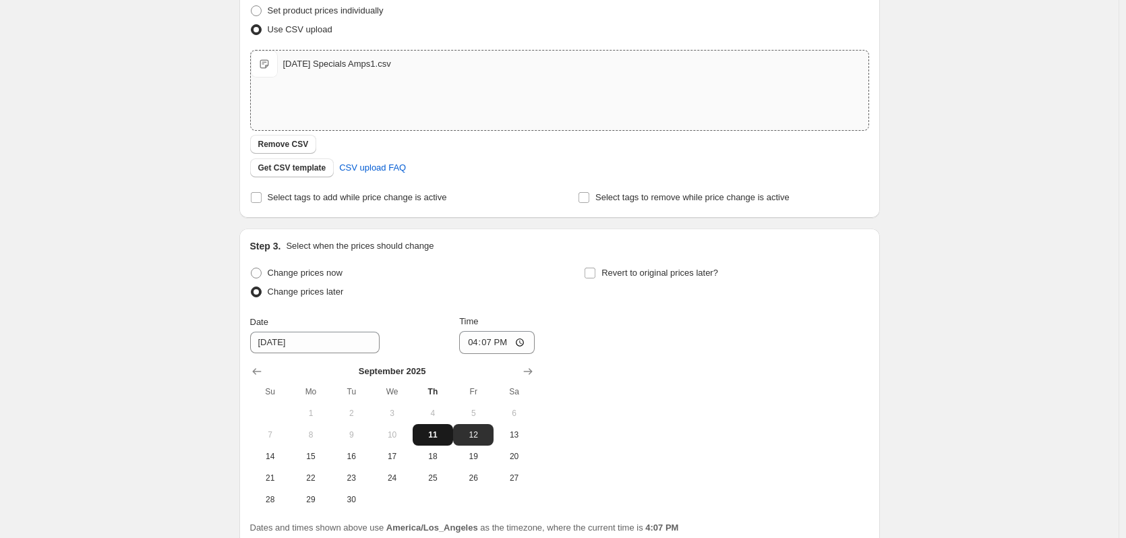
click at [442, 435] on span "11" at bounding box center [433, 435] width 30 height 11
type input "[DATE]"
click at [478, 339] on input "16:07" at bounding box center [497, 342] width 76 height 23
type input "17:00"
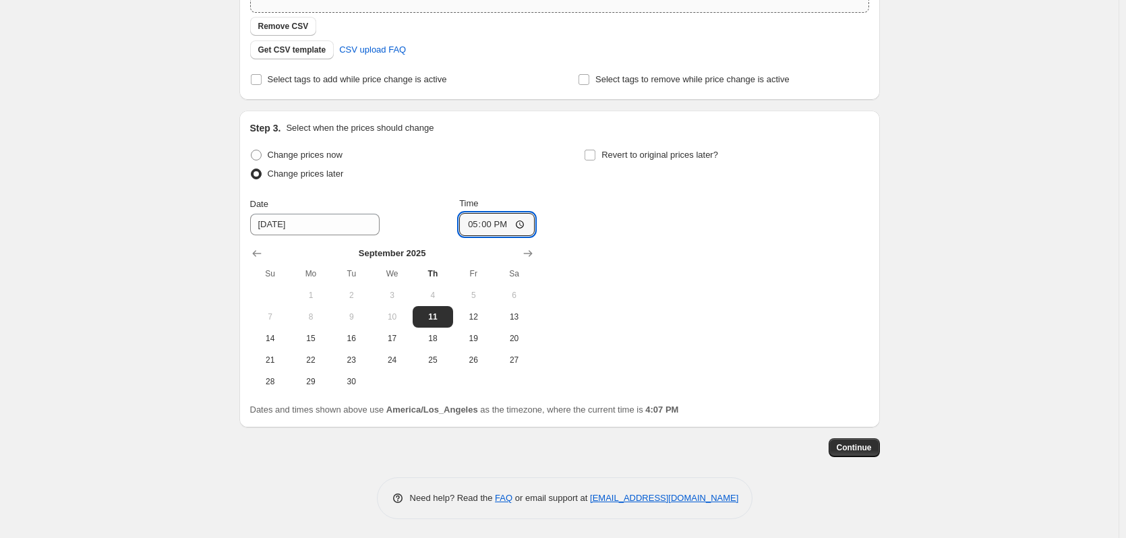
scroll to position [318, 0]
click at [867, 442] on span "Continue" at bounding box center [854, 446] width 35 height 11
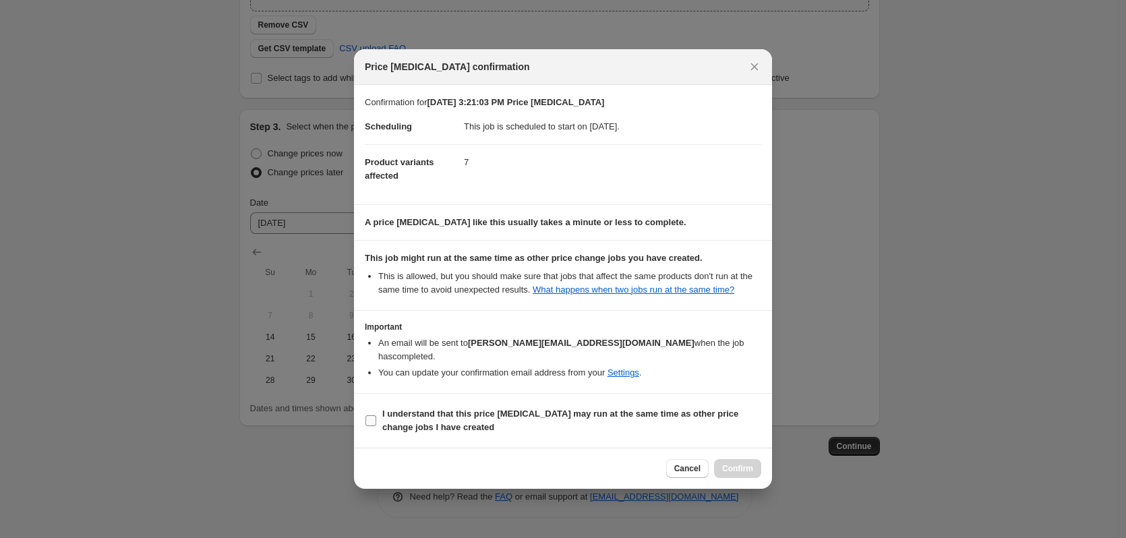
click at [366, 415] on input "I understand that this price [MEDICAL_DATA] may run at the same time as other p…" at bounding box center [371, 420] width 11 height 11
checkbox input "true"
click at [739, 463] on span "Confirm" at bounding box center [737, 468] width 31 height 11
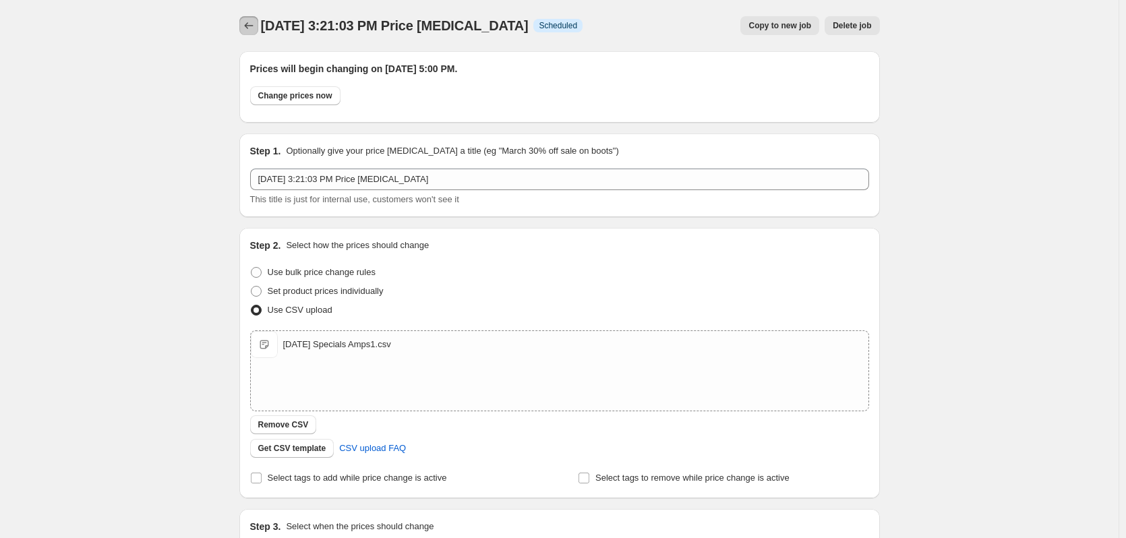
click at [250, 28] on icon "Price change jobs" at bounding box center [248, 25] width 9 height 7
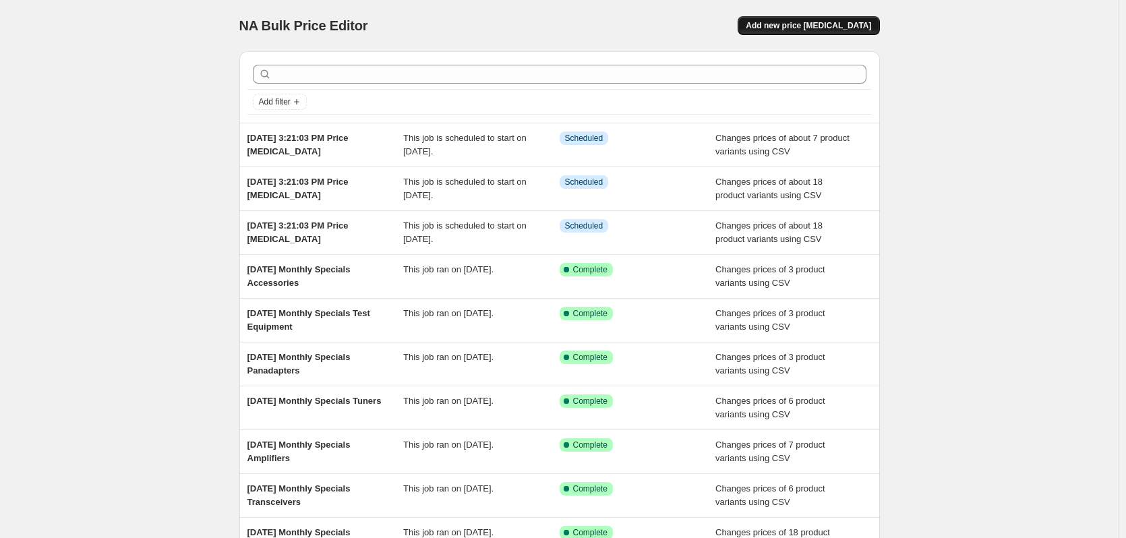
click at [815, 22] on span "Add new price [MEDICAL_DATA]" at bounding box center [808, 25] width 125 height 11
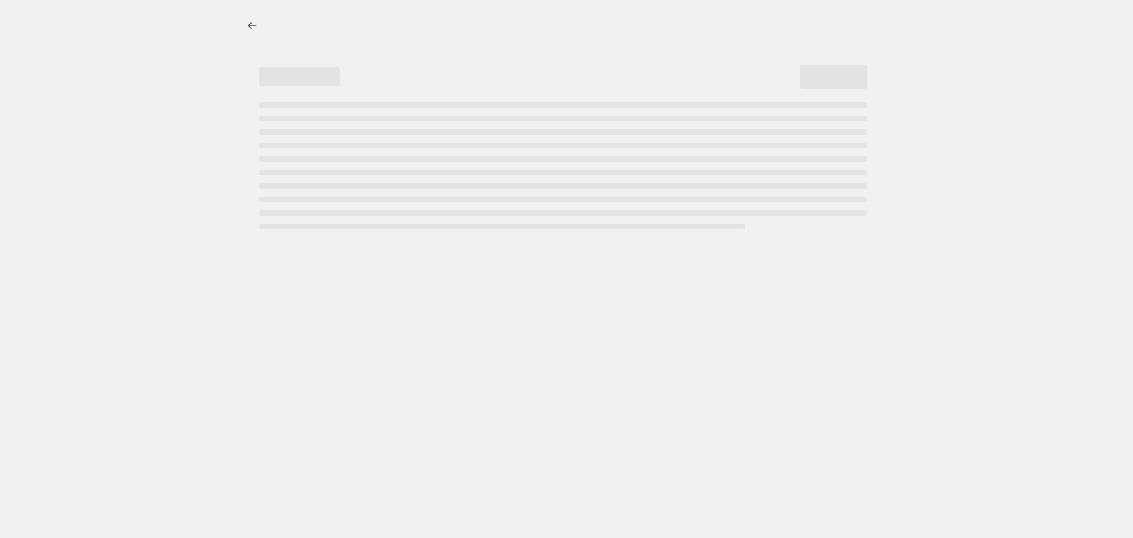
select select "percentage"
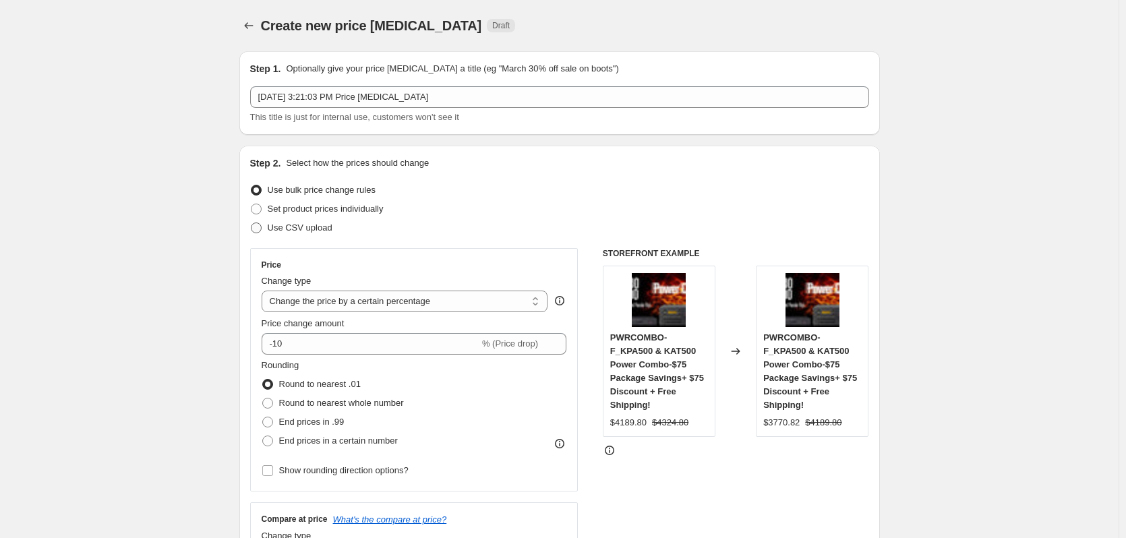
click at [270, 227] on label "Use CSV upload" at bounding box center [291, 228] width 82 height 19
click at [252, 223] on input "Use CSV upload" at bounding box center [251, 223] width 1 height 1
radio input "true"
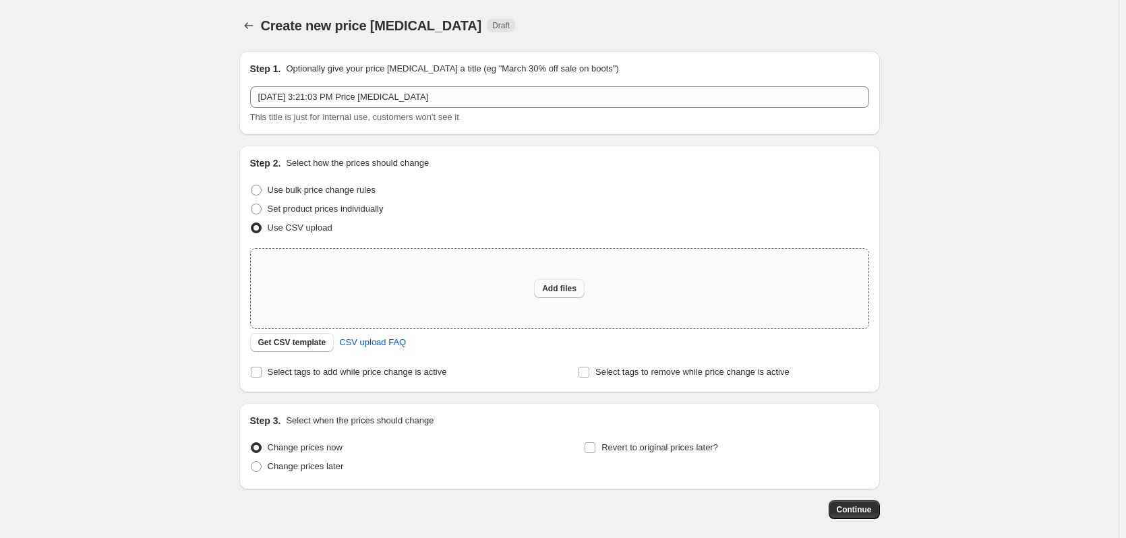
click at [574, 288] on span "Add files" at bounding box center [559, 288] width 34 height 11
type input "C:\fakepath\Sept 2025 Specials Tuners.csv"
click at [573, 291] on span "Add files" at bounding box center [559, 288] width 34 height 11
type input "C:\fakepath\Sept 2025 Specials Tuners.csv"
click at [165, 478] on div "Create new price change job. This page is ready Create new price change job Dra…" at bounding box center [559, 301] width 1119 height 602
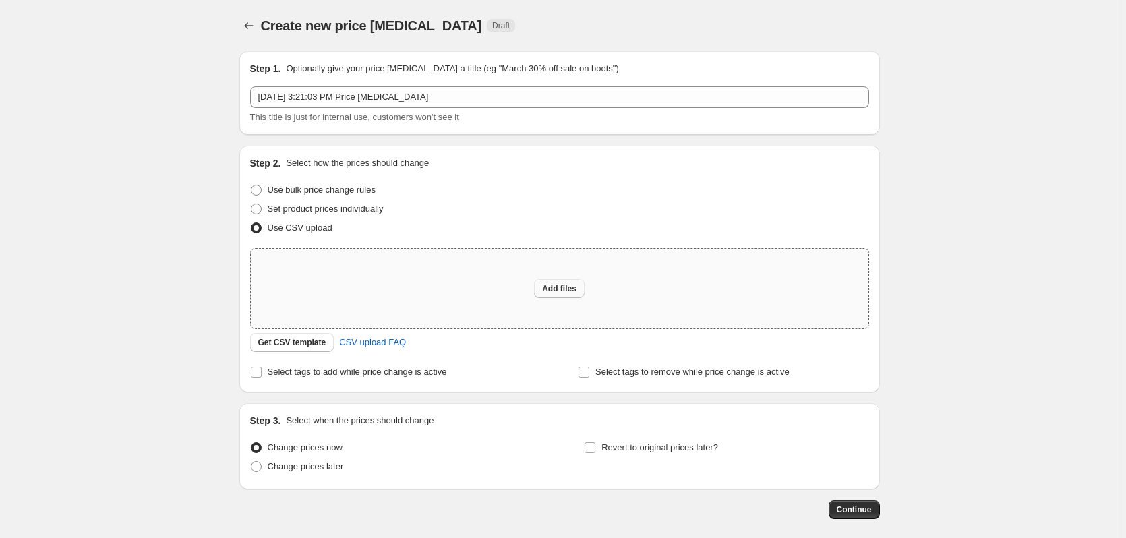
click at [562, 283] on button "Add files" at bounding box center [559, 288] width 51 height 19
type input "C:\fakepath\Sept 2025 Specials Tuners.csv"
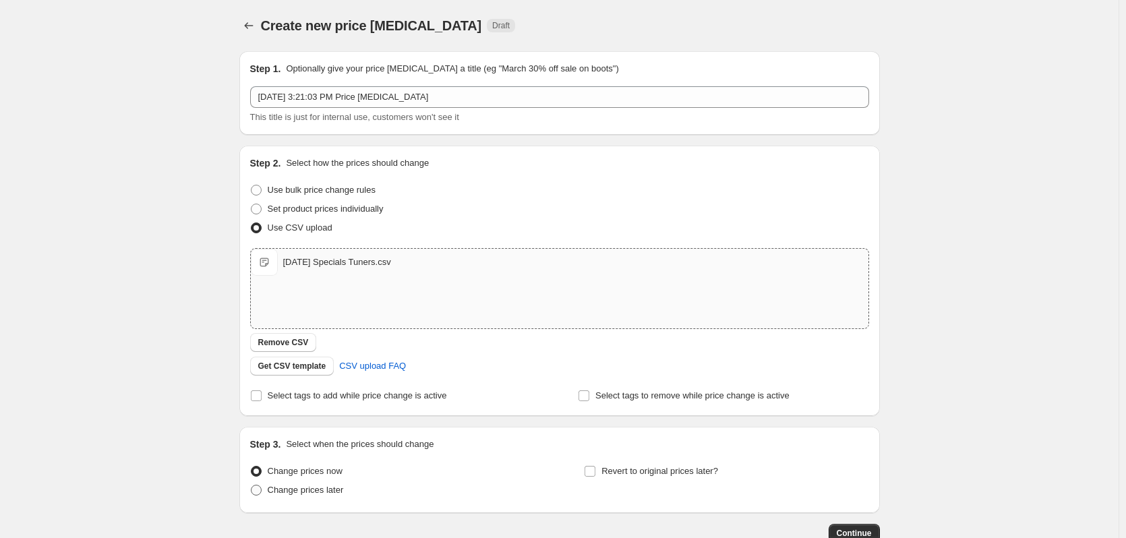
click at [308, 488] on span "Change prices later" at bounding box center [306, 490] width 76 height 10
click at [252, 486] on input "Change prices later" at bounding box center [251, 485] width 1 height 1
radio input "true"
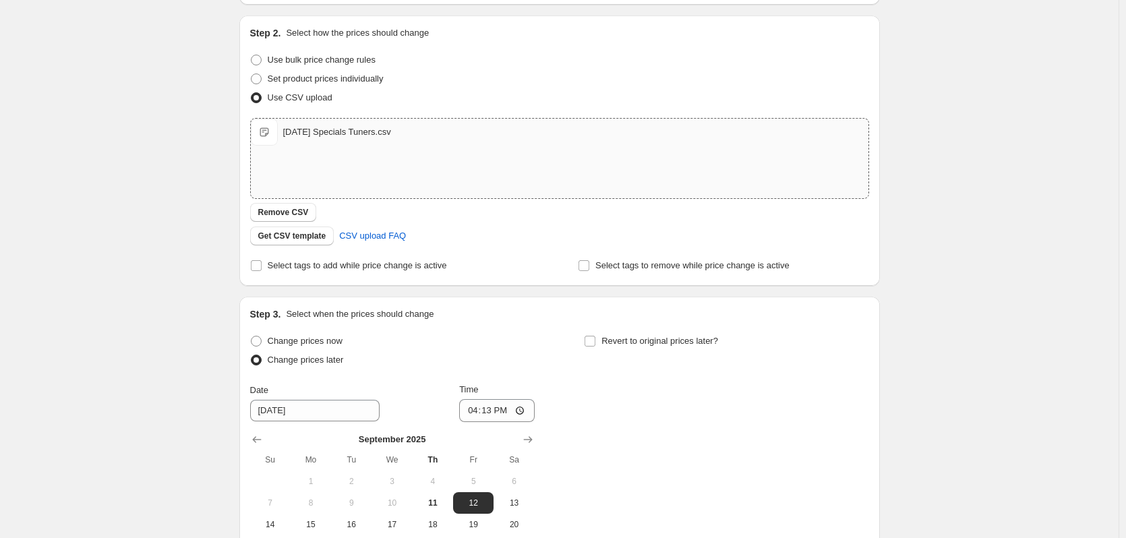
scroll to position [270, 0]
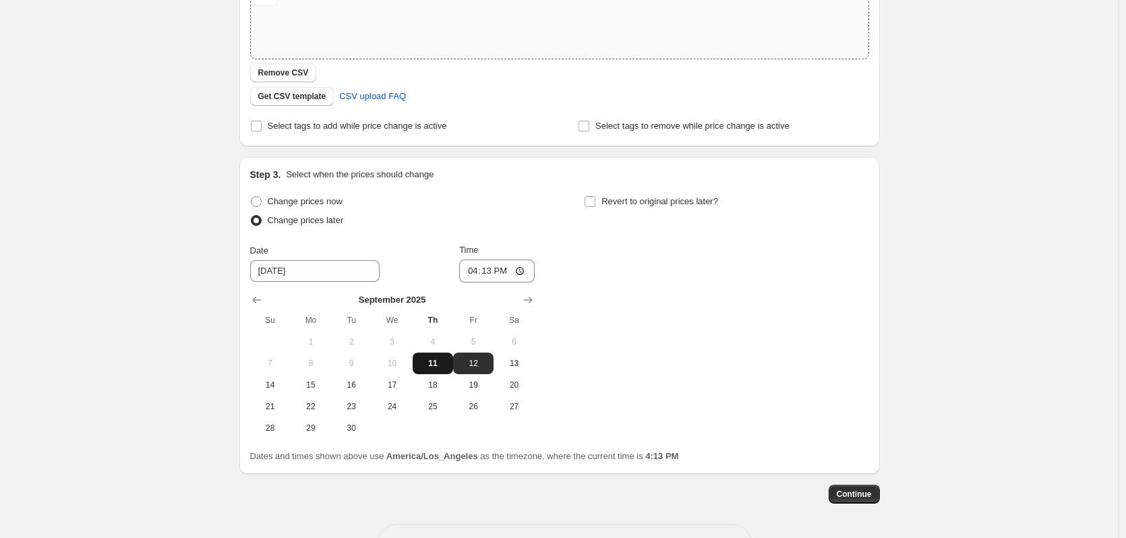
click at [439, 361] on span "11" at bounding box center [433, 363] width 30 height 11
type input "[DATE]"
click at [495, 273] on input "16:13" at bounding box center [497, 271] width 76 height 23
type input "17:00"
click at [860, 494] on span "Continue" at bounding box center [854, 494] width 35 height 11
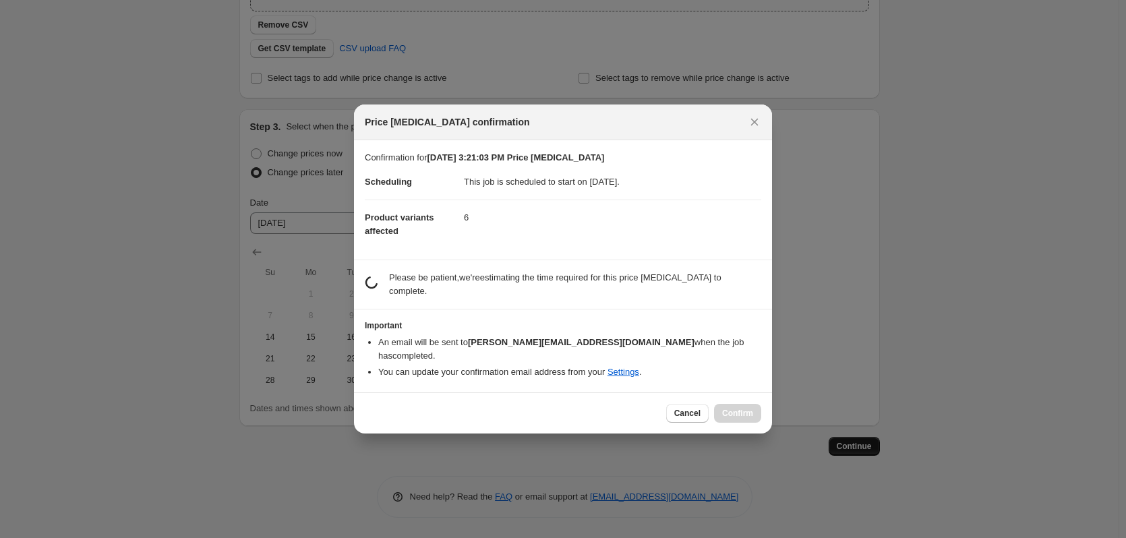
scroll to position [0, 0]
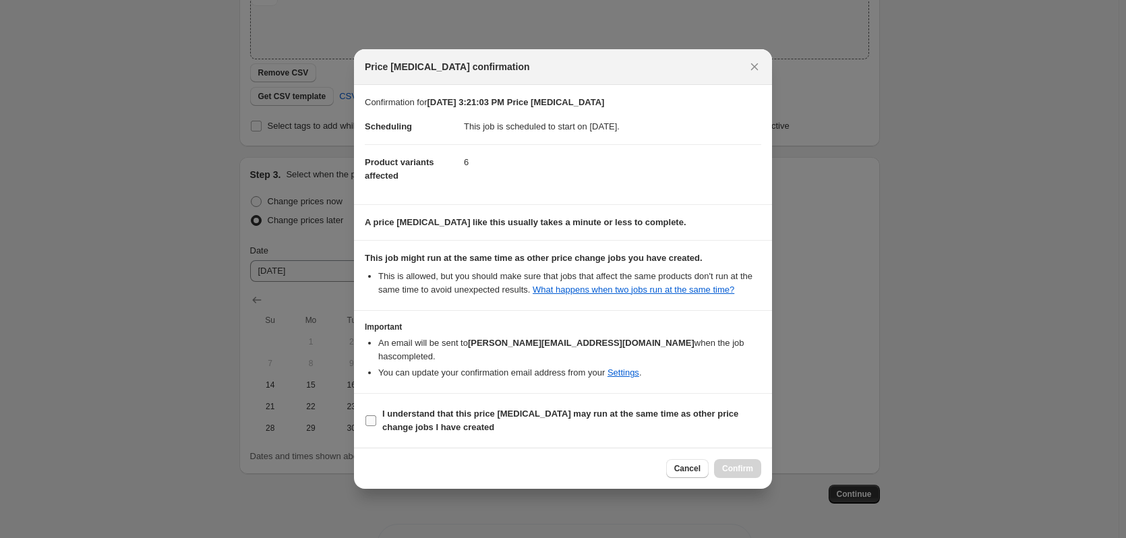
click at [367, 415] on input "I understand that this price [MEDICAL_DATA] may run at the same time as other p…" at bounding box center [371, 420] width 11 height 11
checkbox input "true"
click at [736, 463] on span "Confirm" at bounding box center [737, 468] width 31 height 11
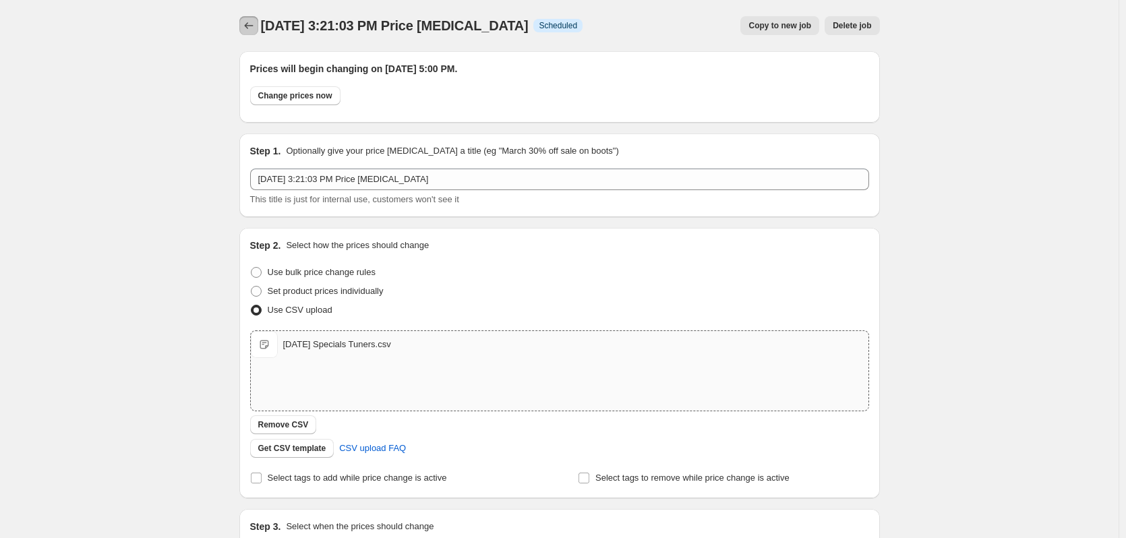
click at [254, 28] on icon "Price change jobs" at bounding box center [248, 25] width 13 height 13
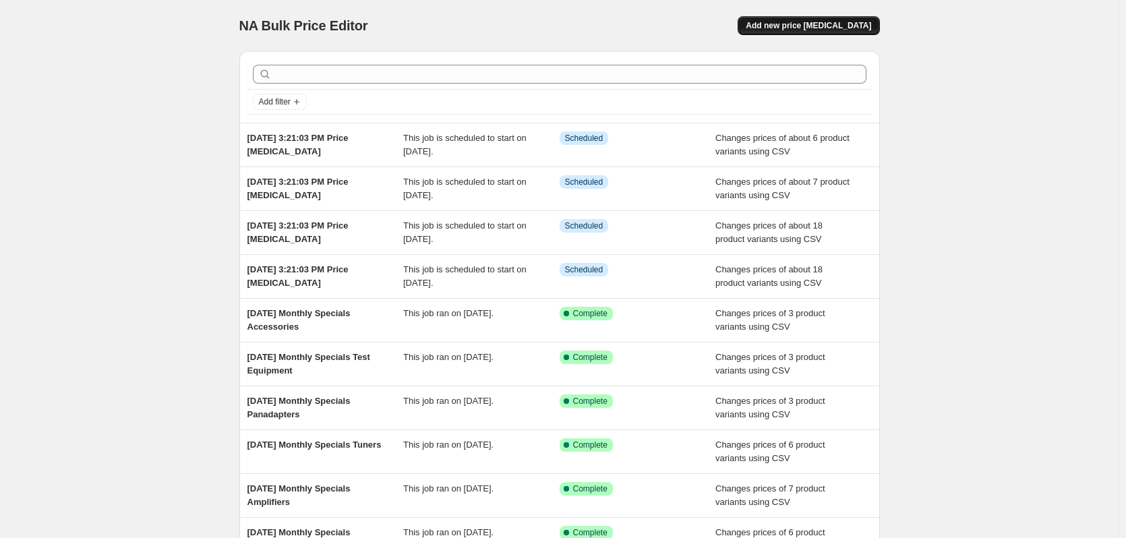
click at [824, 24] on span "Add new price [MEDICAL_DATA]" at bounding box center [808, 25] width 125 height 11
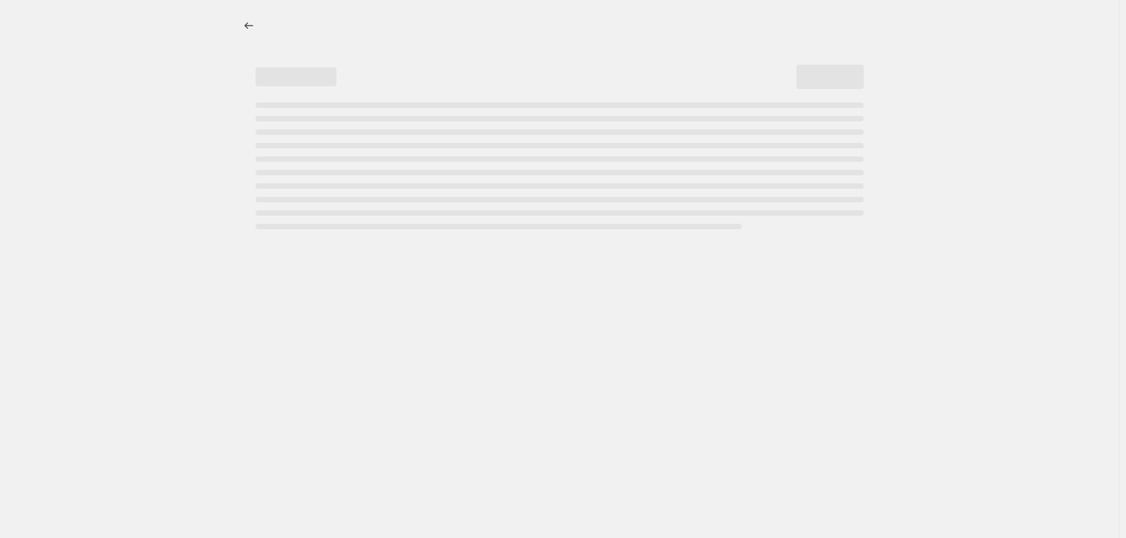
select select "percentage"
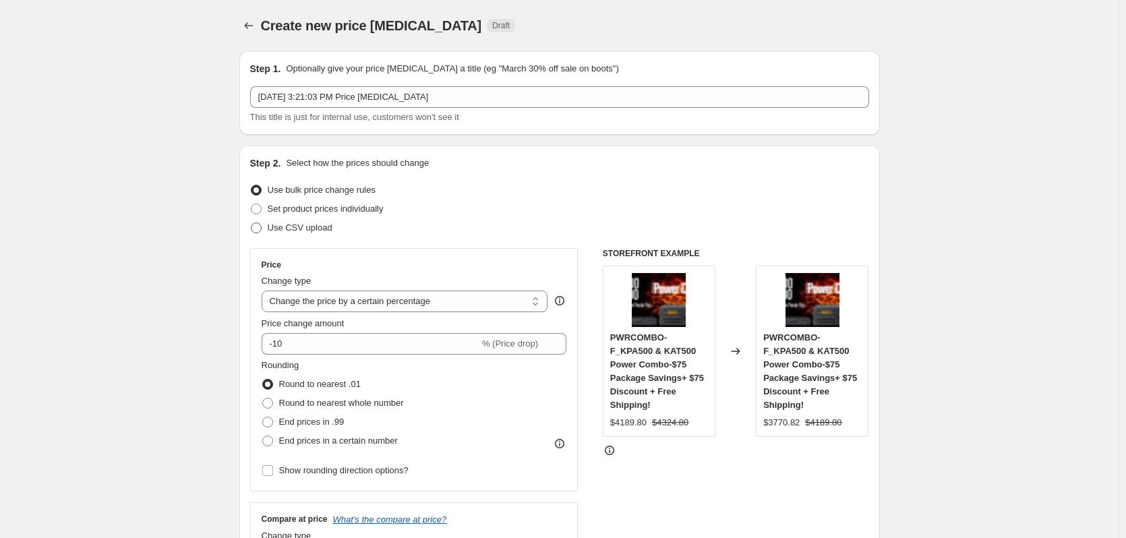
click at [266, 228] on label "Use CSV upload" at bounding box center [291, 228] width 82 height 19
click at [252, 223] on input "Use CSV upload" at bounding box center [251, 223] width 1 height 1
radio input "true"
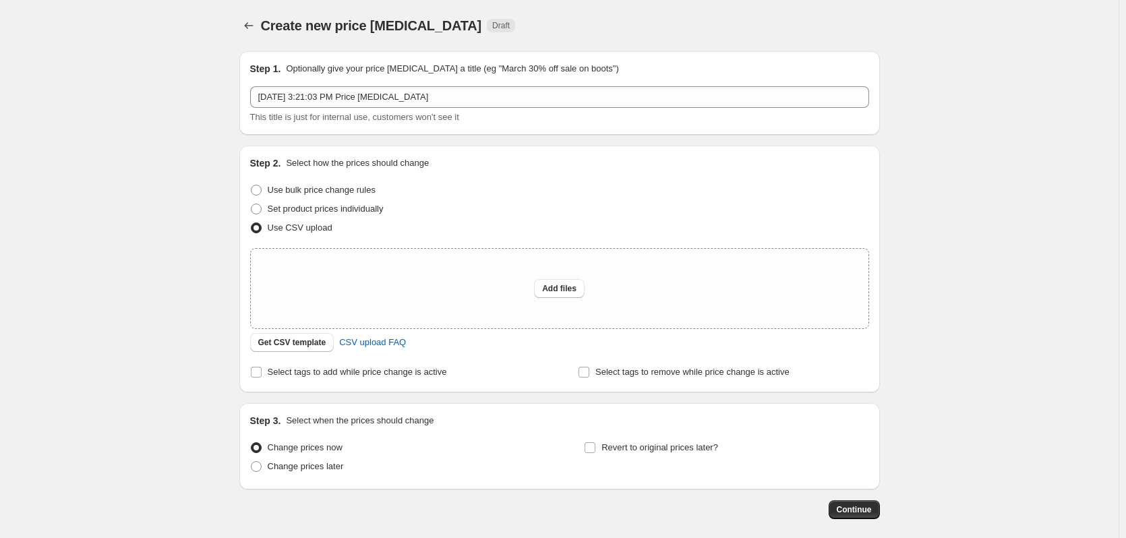
scroll to position [63, 0]
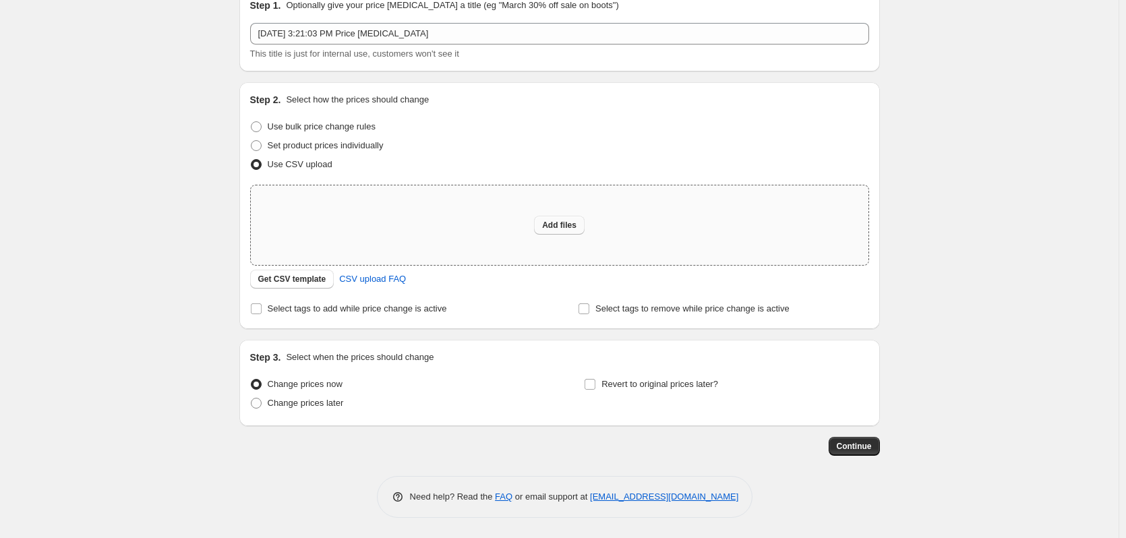
click at [568, 226] on span "Add files" at bounding box center [559, 225] width 34 height 11
type input "C:\fakepath\[DATE] Specials PX3.csv"
click at [229, 465] on div "Create new price change job. This page is ready Create new price change job Dra…" at bounding box center [559, 238] width 673 height 602
click at [556, 223] on span "Add files" at bounding box center [559, 225] width 34 height 11
type input "C:\fakepath\[DATE] Specials PX3.csv"
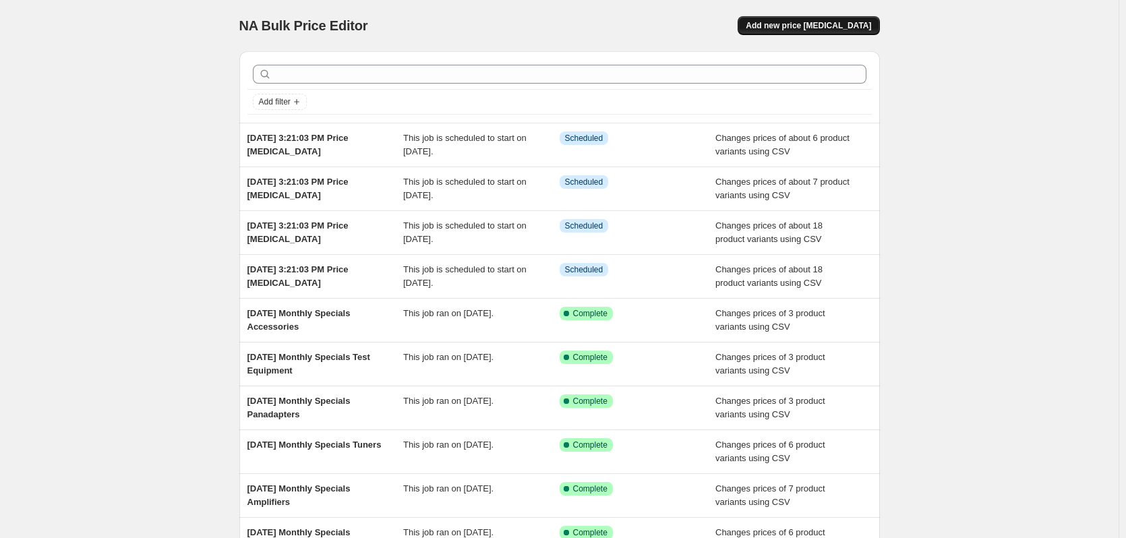
click at [866, 24] on span "Add new price [MEDICAL_DATA]" at bounding box center [808, 25] width 125 height 11
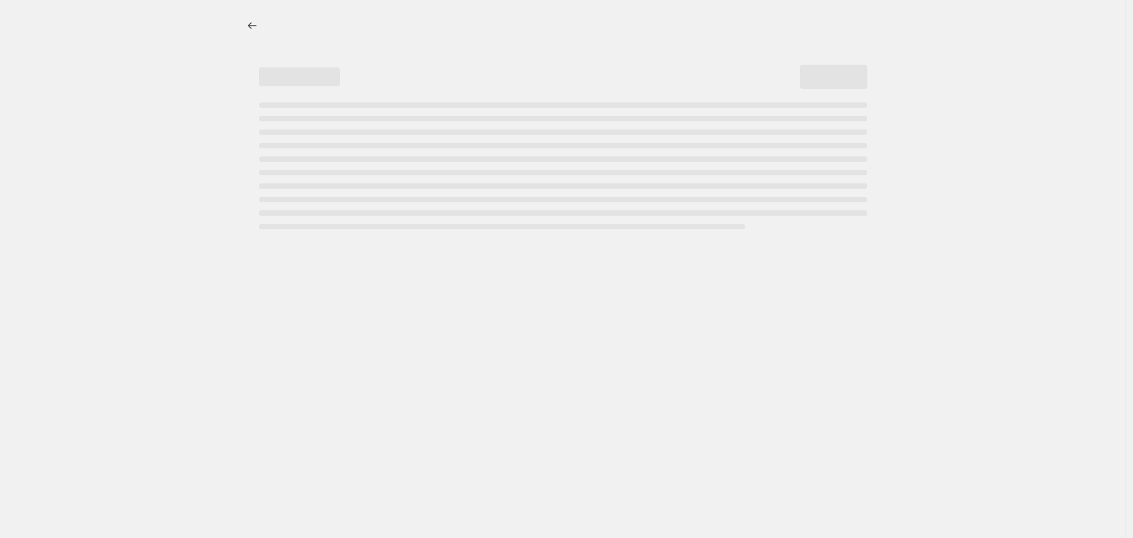
select select "percentage"
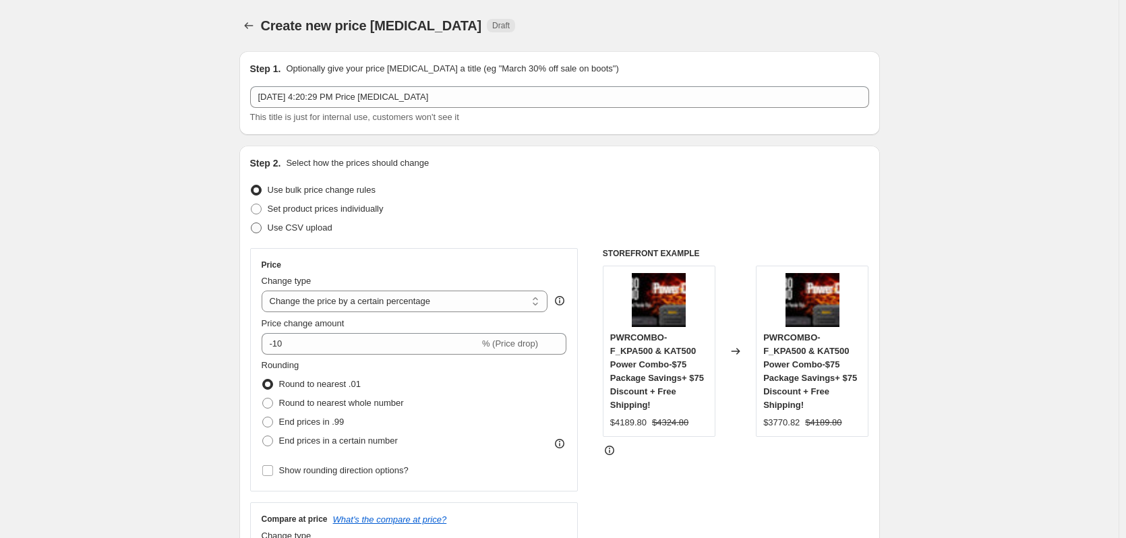
click at [272, 225] on label "Use CSV upload" at bounding box center [291, 228] width 82 height 19
click at [252, 223] on input "Use CSV upload" at bounding box center [251, 223] width 1 height 1
radio input "true"
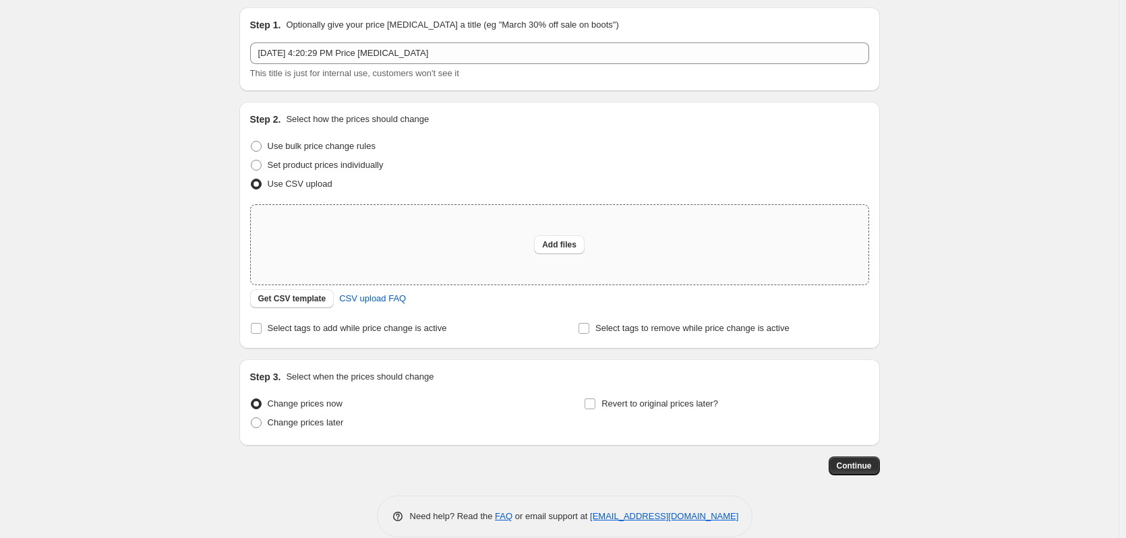
scroll to position [63, 0]
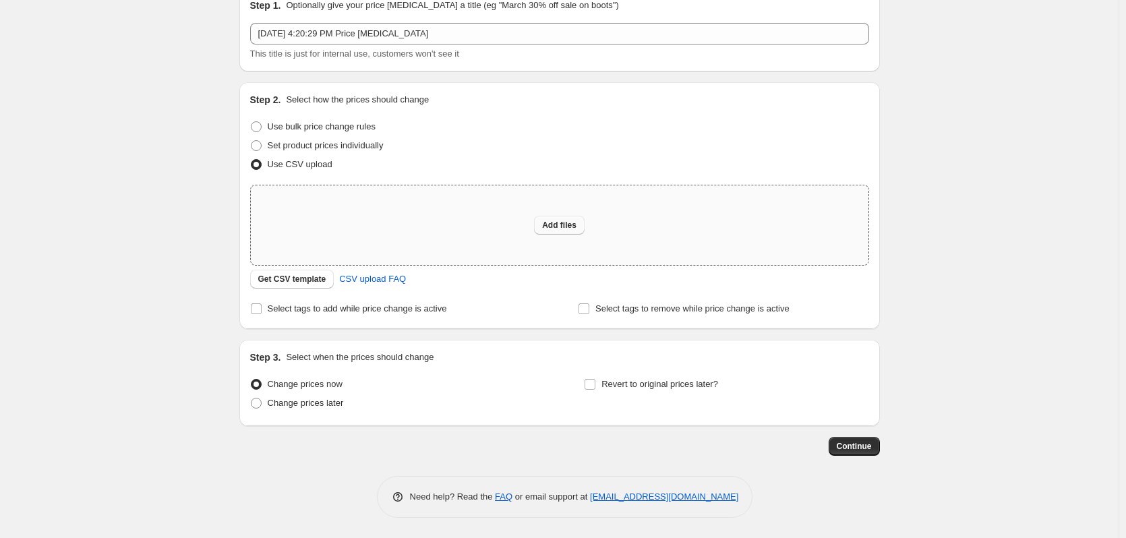
click at [559, 225] on span "Add files" at bounding box center [559, 225] width 34 height 11
type input "C:\fakepath\[DATE] Specials PX3.csv"
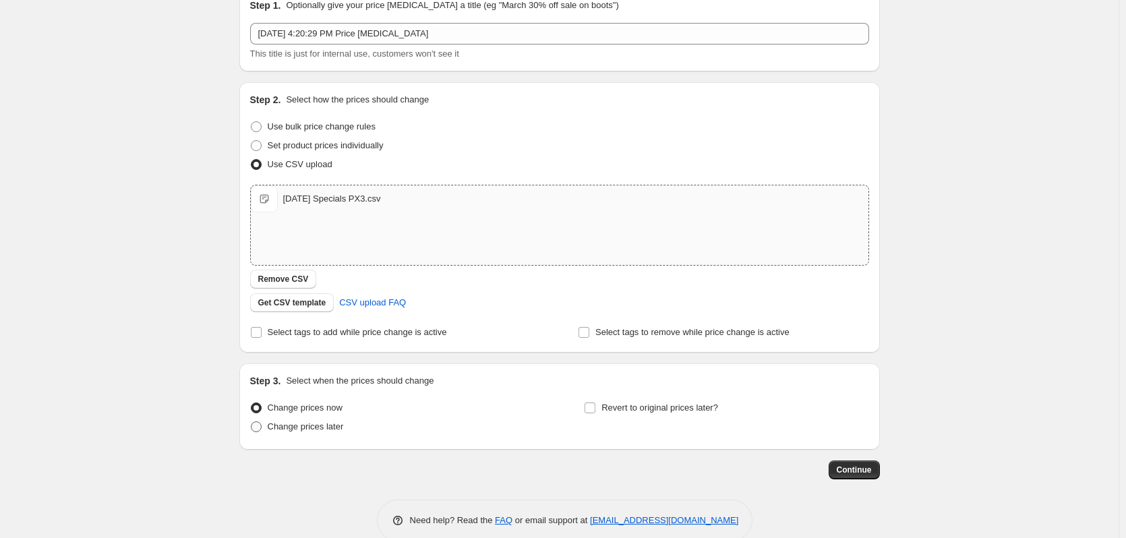
click at [257, 424] on span at bounding box center [256, 427] width 11 height 11
click at [252, 422] on input "Change prices later" at bounding box center [251, 422] width 1 height 1
radio input "true"
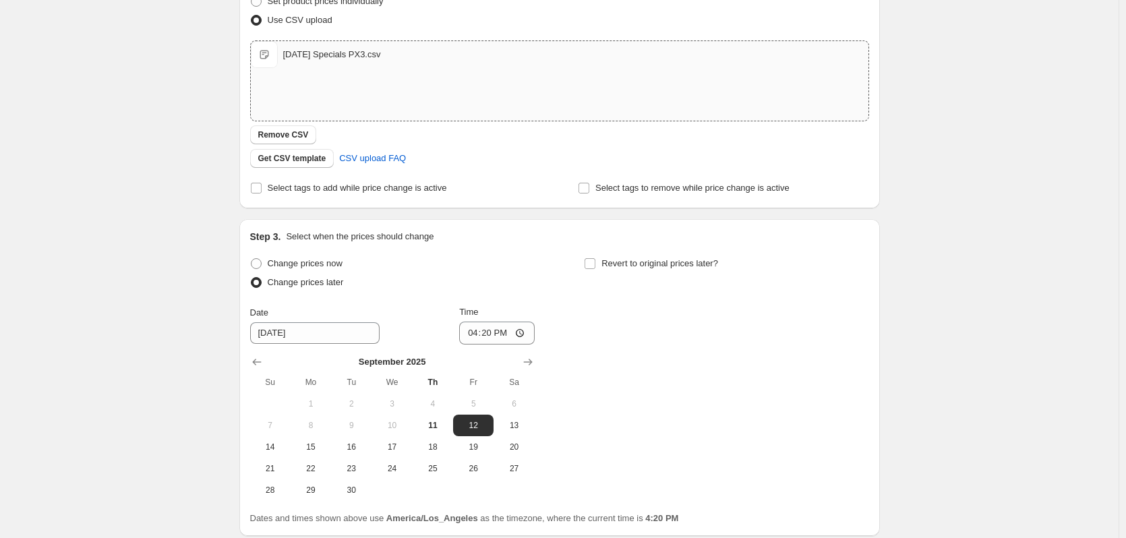
scroll to position [266, 0]
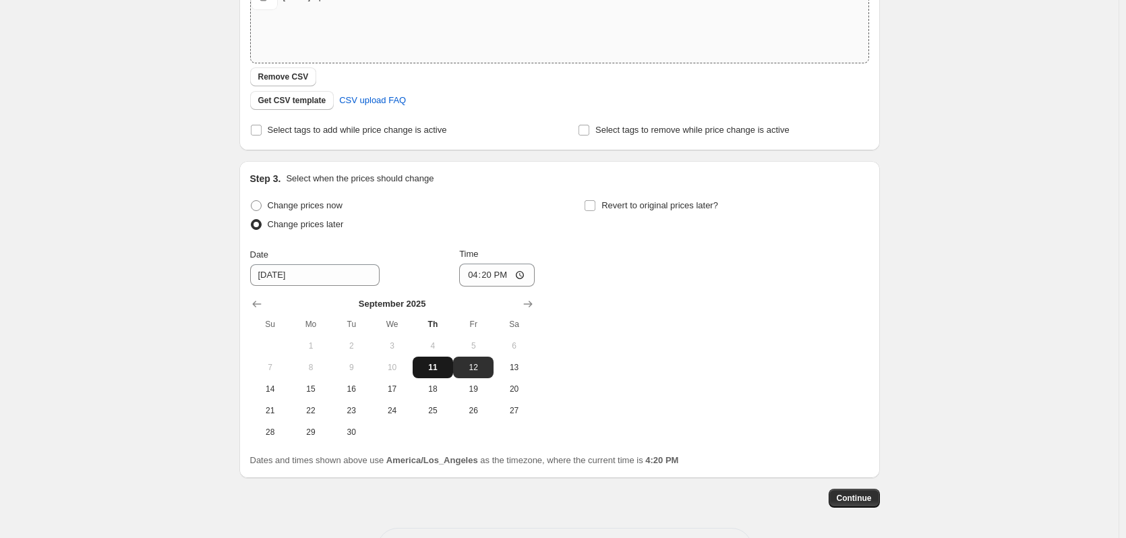
click at [434, 369] on span "11" at bounding box center [433, 367] width 30 height 11
type input "[DATE]"
click at [472, 273] on input "16:20" at bounding box center [497, 275] width 76 height 23
type input "17:01"
click at [860, 494] on span "Continue" at bounding box center [854, 498] width 35 height 11
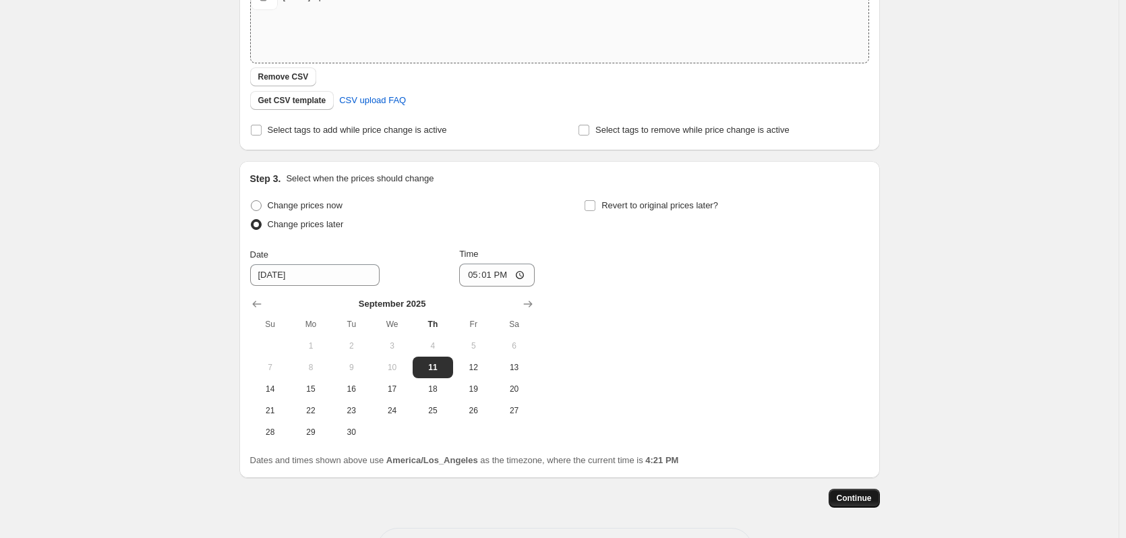
scroll to position [0, 0]
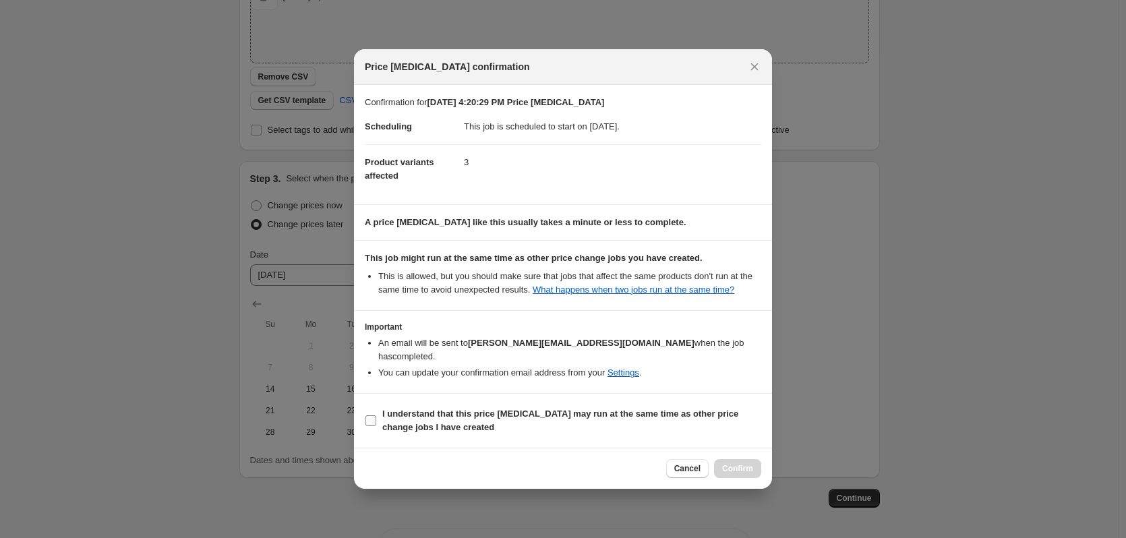
click at [374, 415] on input "I understand that this price [MEDICAL_DATA] may run at the same time as other p…" at bounding box center [371, 420] width 11 height 11
checkbox input "true"
click at [733, 466] on span "Confirm" at bounding box center [737, 468] width 31 height 11
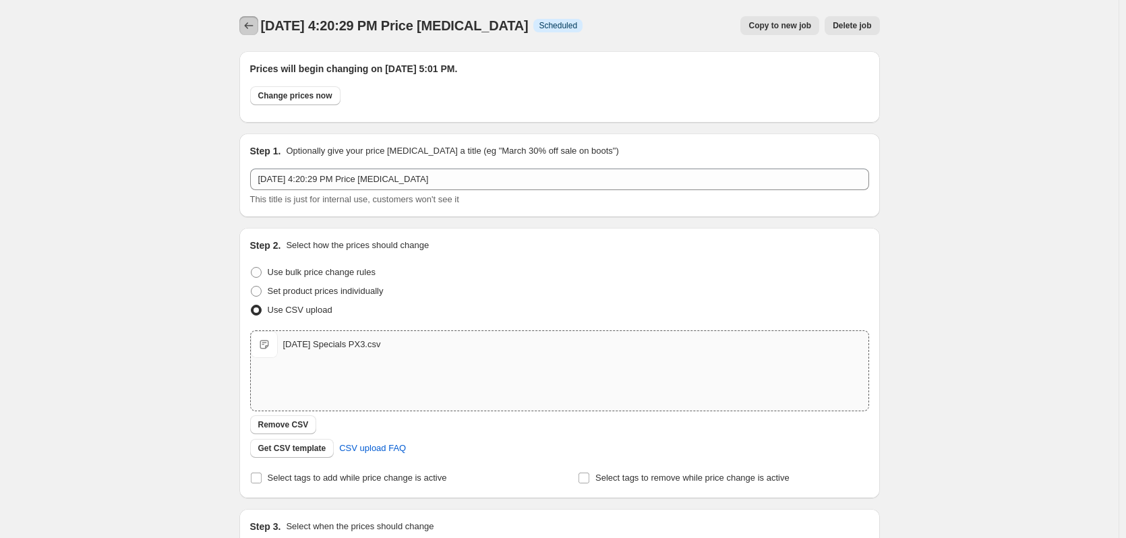
click at [250, 23] on icon "Price change jobs" at bounding box center [248, 25] width 13 height 13
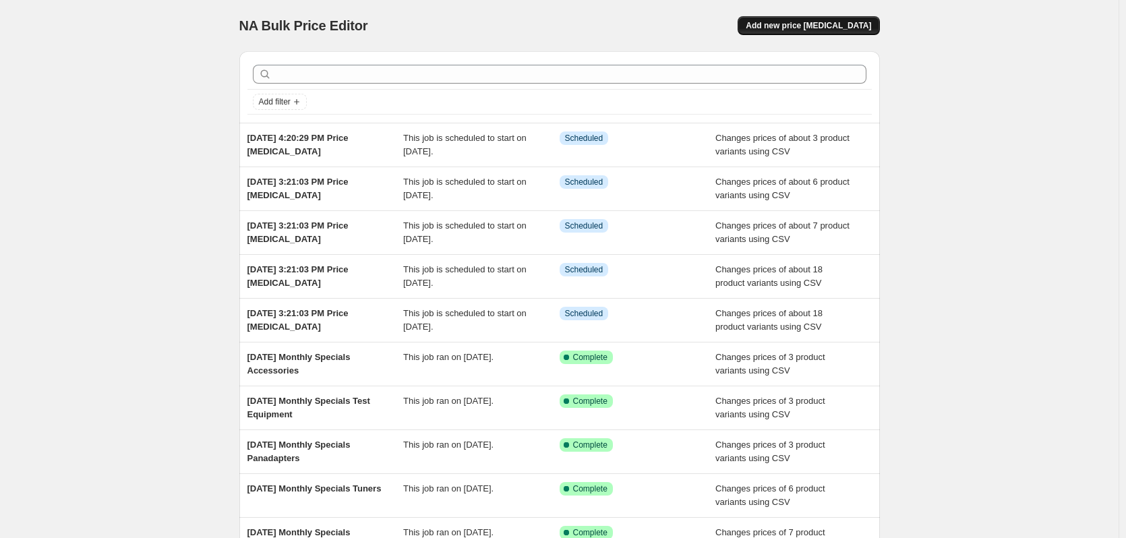
click at [831, 22] on span "Add new price [MEDICAL_DATA]" at bounding box center [808, 25] width 125 height 11
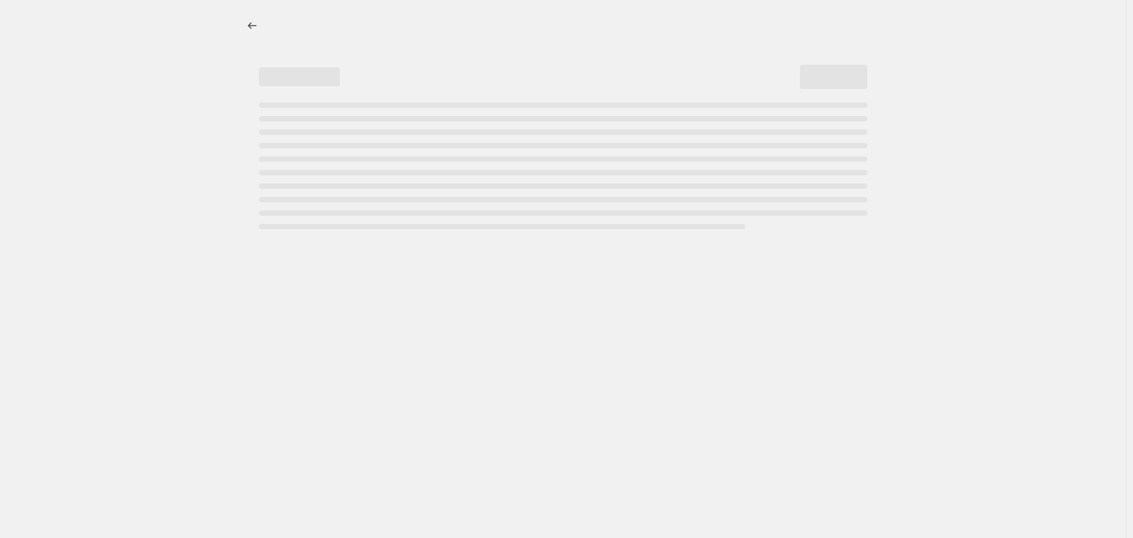
select select "percentage"
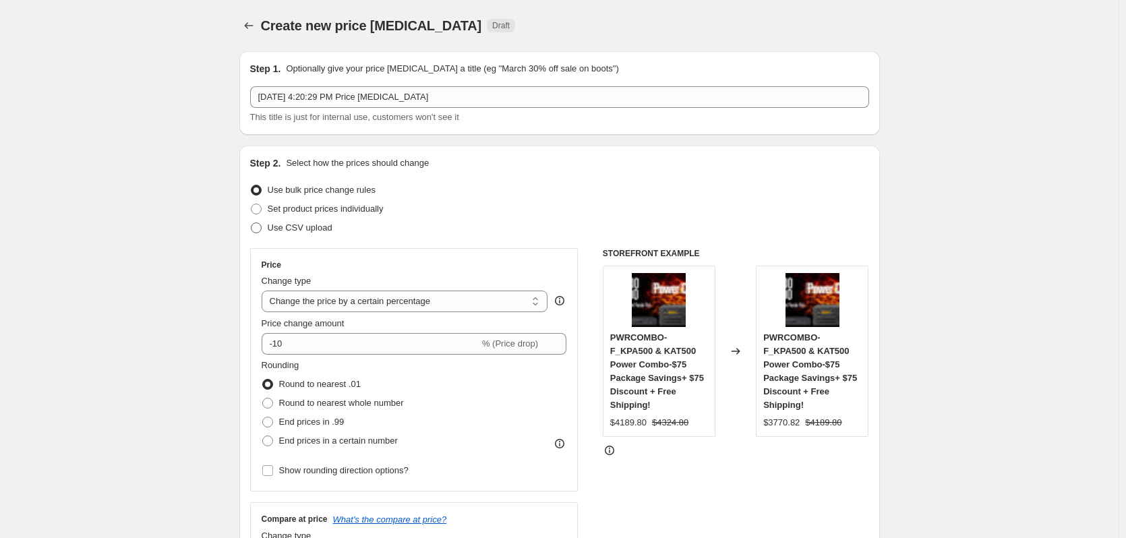
click at [308, 226] on span "Use CSV upload" at bounding box center [300, 228] width 65 height 10
click at [252, 223] on input "Use CSV upload" at bounding box center [251, 223] width 1 height 1
radio input "true"
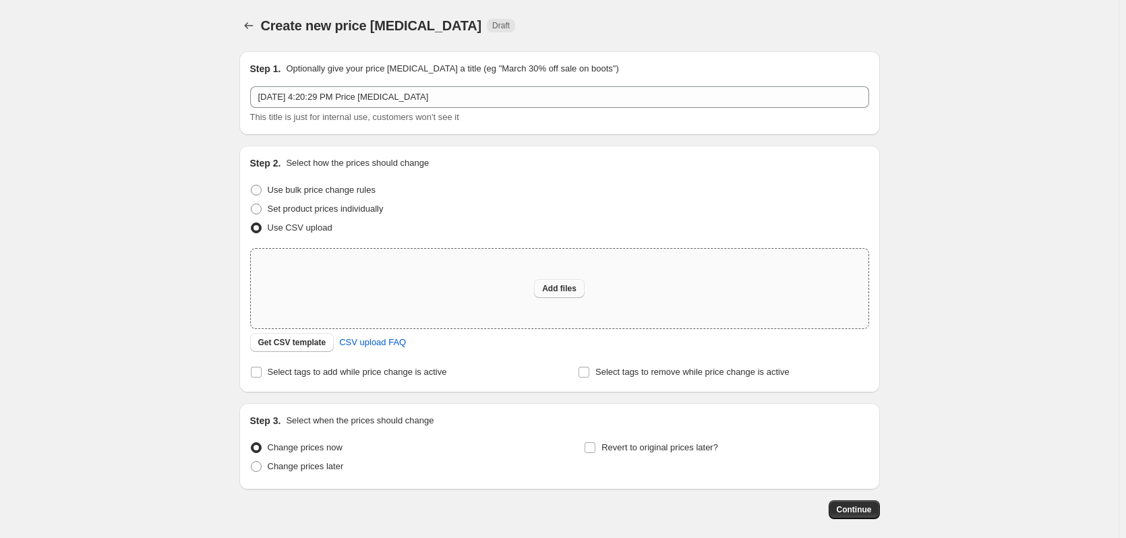
click at [565, 290] on span "Add files" at bounding box center [559, 288] width 34 height 11
type input "C:\fakepath\[DATE] Specials Test Equip.csv"
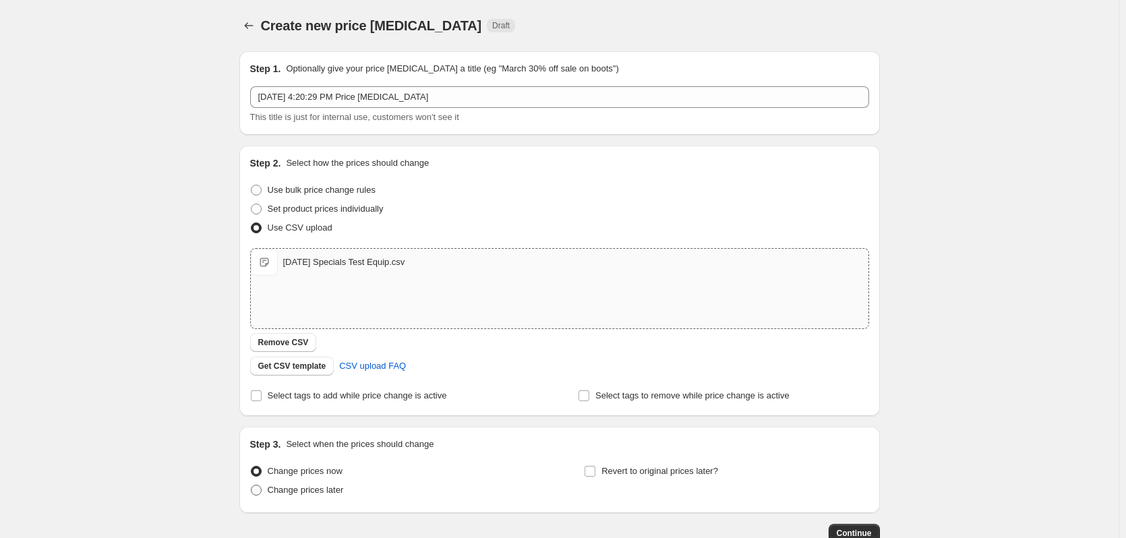
click at [312, 491] on span "Change prices later" at bounding box center [306, 490] width 76 height 10
click at [252, 486] on input "Change prices later" at bounding box center [251, 485] width 1 height 1
radio input "true"
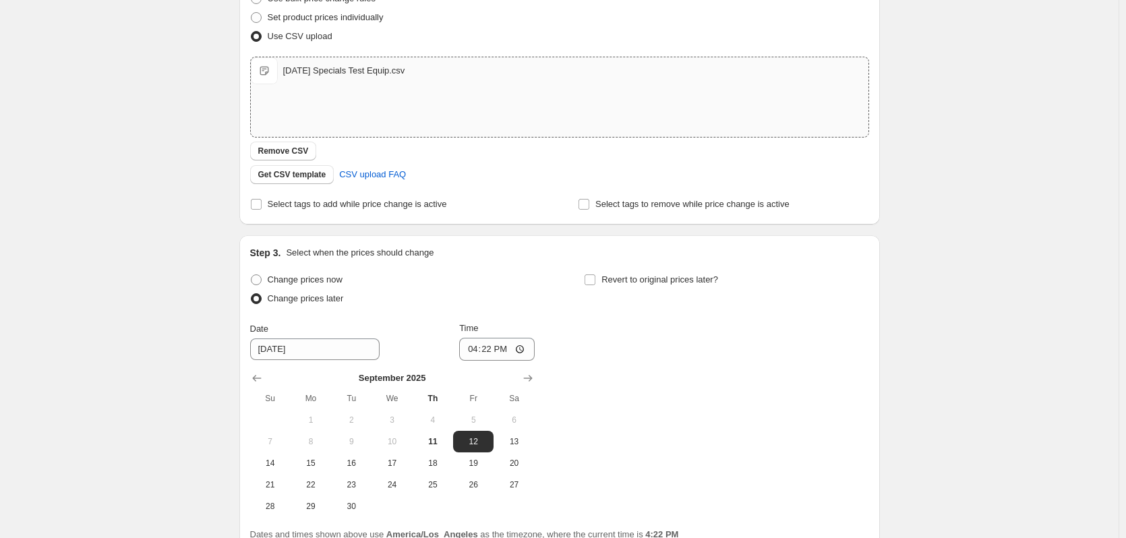
scroll to position [270, 0]
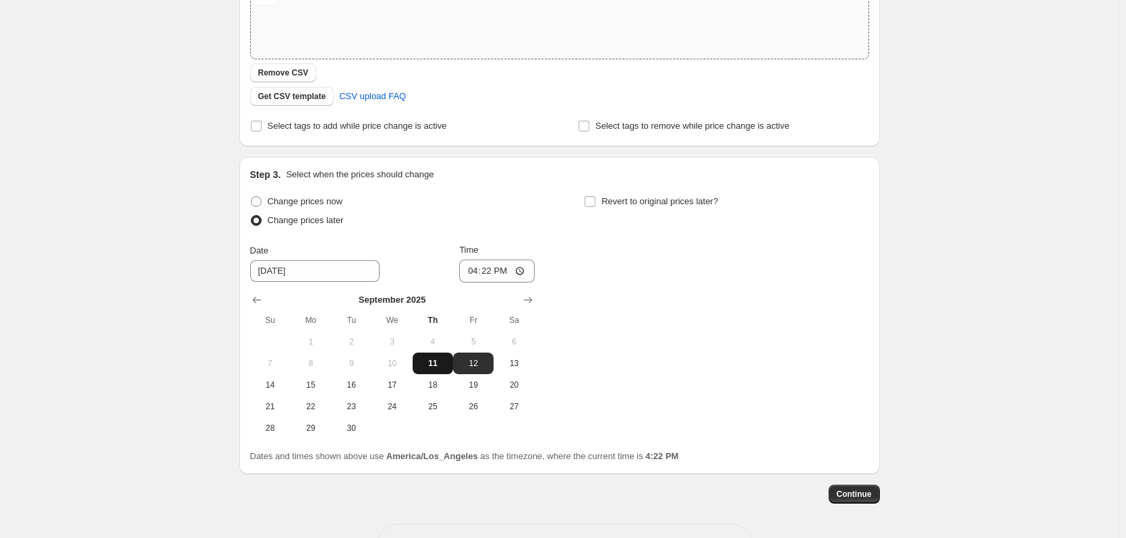
click at [436, 362] on span "11" at bounding box center [433, 363] width 30 height 11
type input "[DATE]"
click at [476, 268] on input "16:22" at bounding box center [497, 271] width 76 height 23
type input "17:03"
click at [867, 496] on span "Continue" at bounding box center [854, 494] width 35 height 11
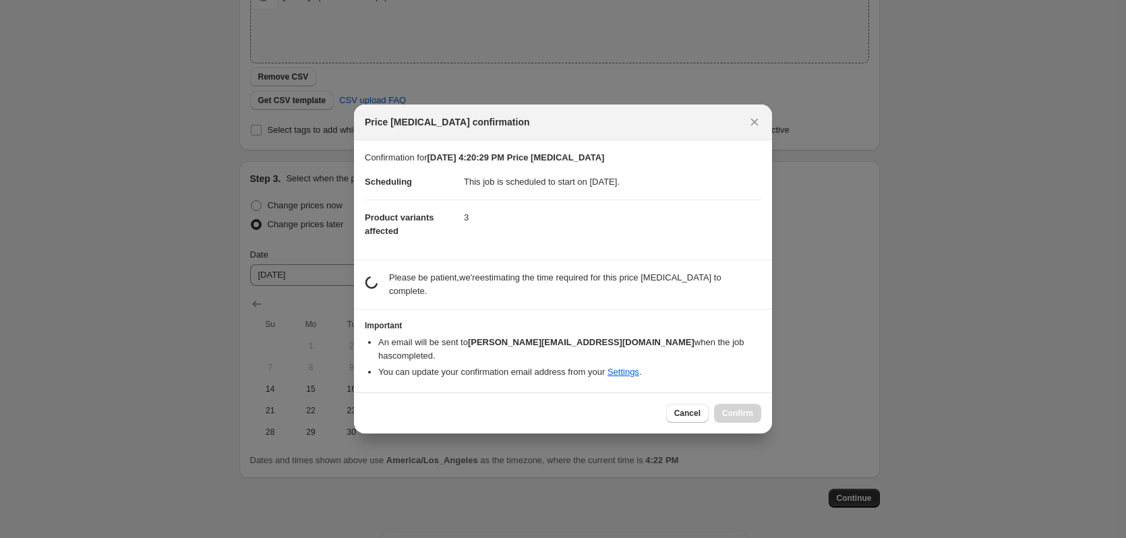
scroll to position [0, 0]
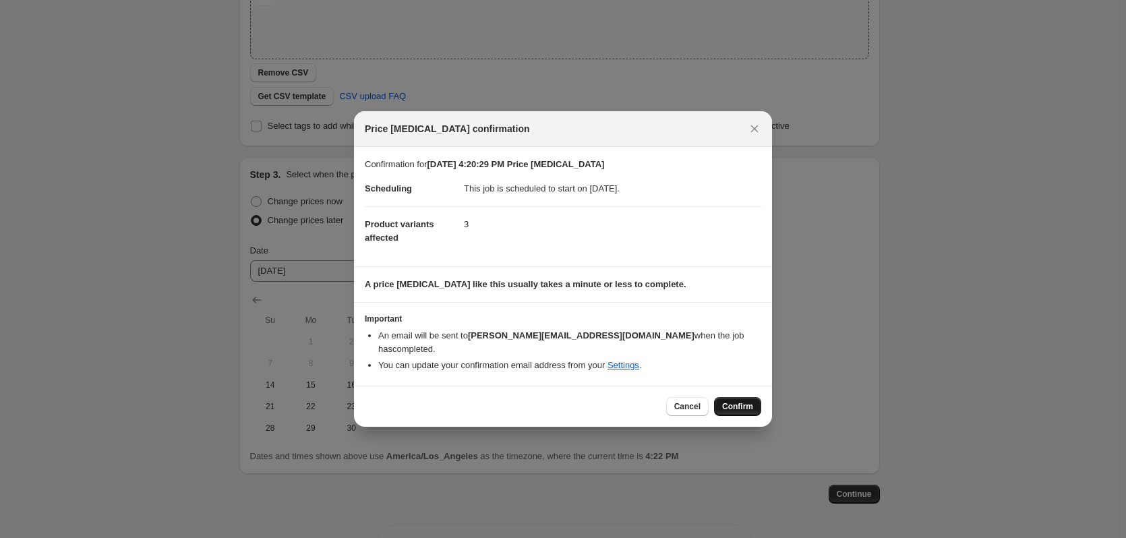
click at [742, 403] on span "Confirm" at bounding box center [737, 406] width 31 height 11
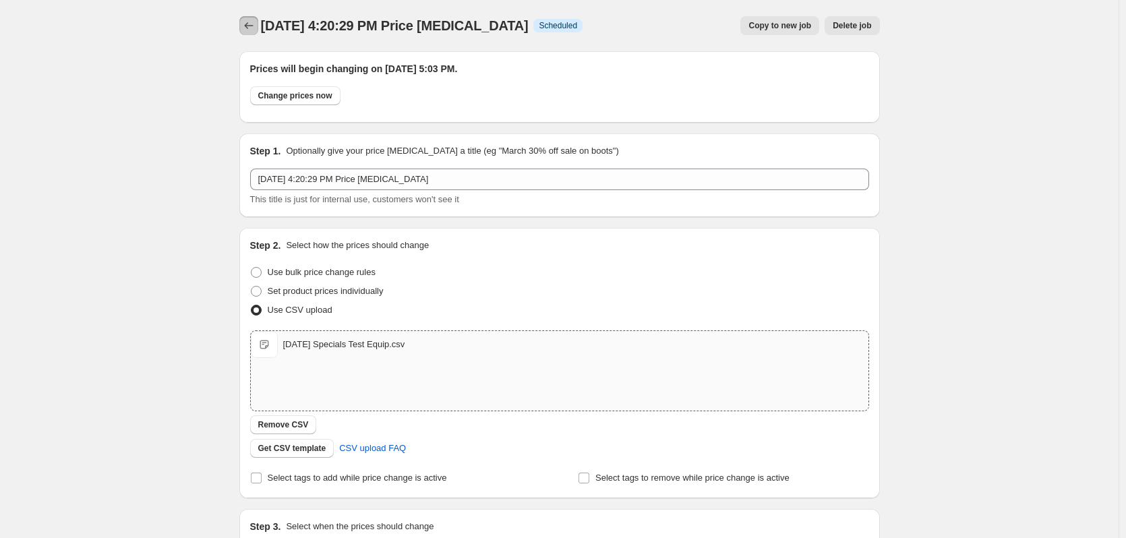
click at [258, 28] on button "Price change jobs" at bounding box center [248, 25] width 19 height 19
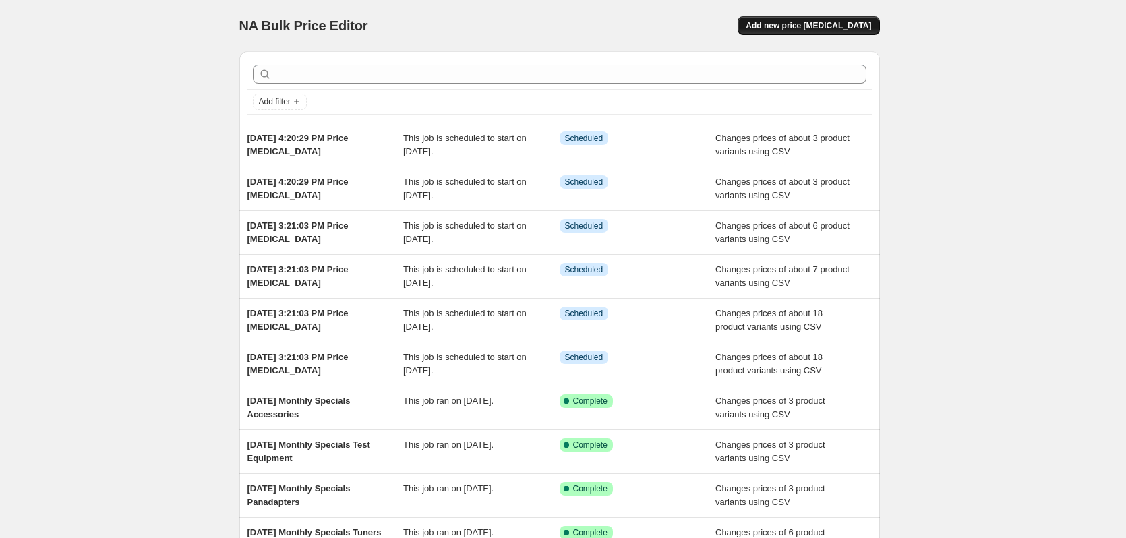
click at [839, 24] on span "Add new price [MEDICAL_DATA]" at bounding box center [808, 25] width 125 height 11
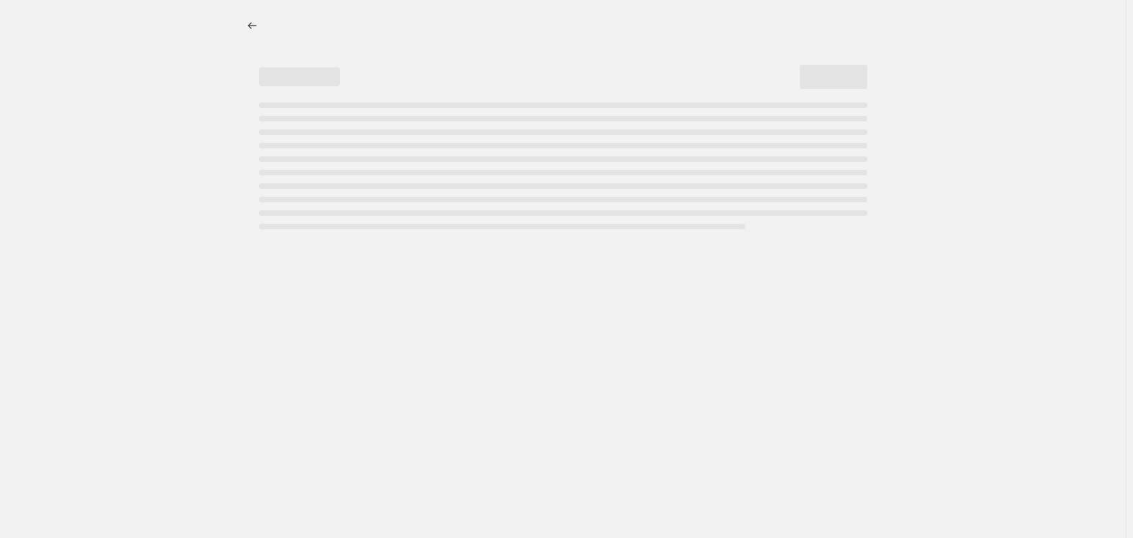
select select "percentage"
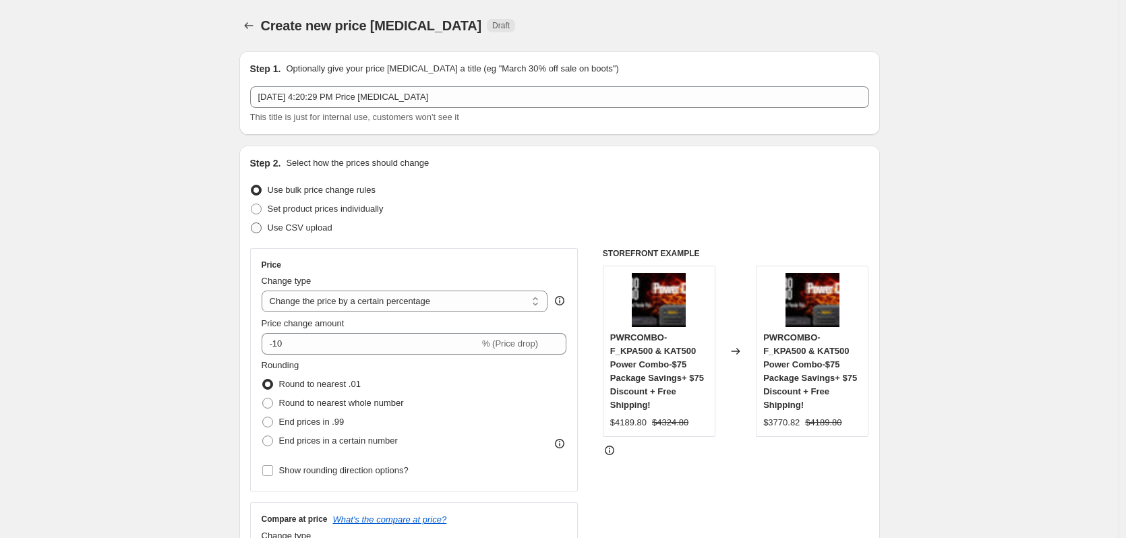
click at [324, 231] on span "Use CSV upload" at bounding box center [300, 228] width 65 height 10
click at [252, 223] on input "Use CSV upload" at bounding box center [251, 223] width 1 height 1
radio input "true"
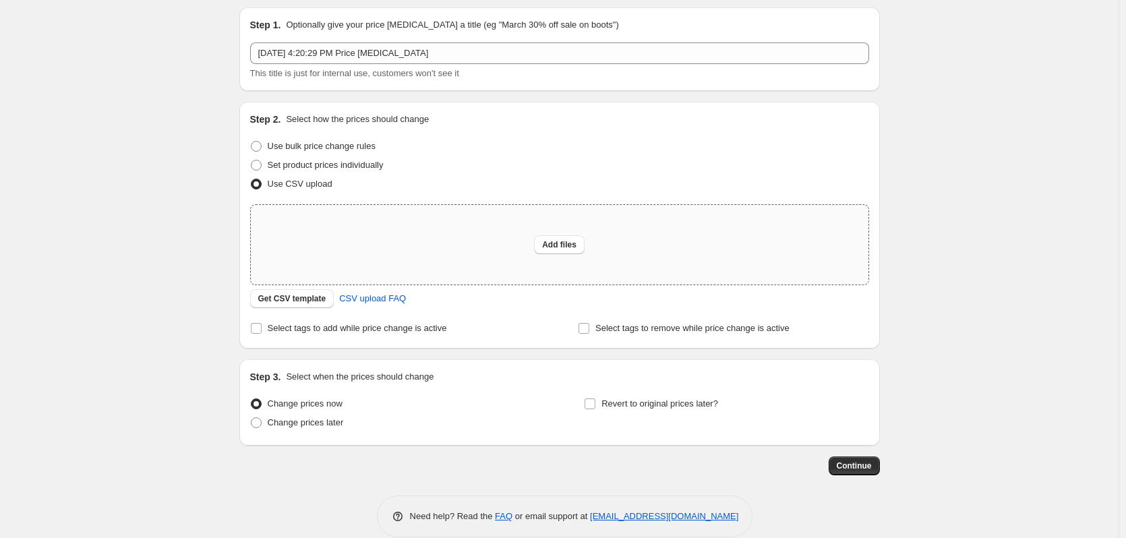
scroll to position [63, 0]
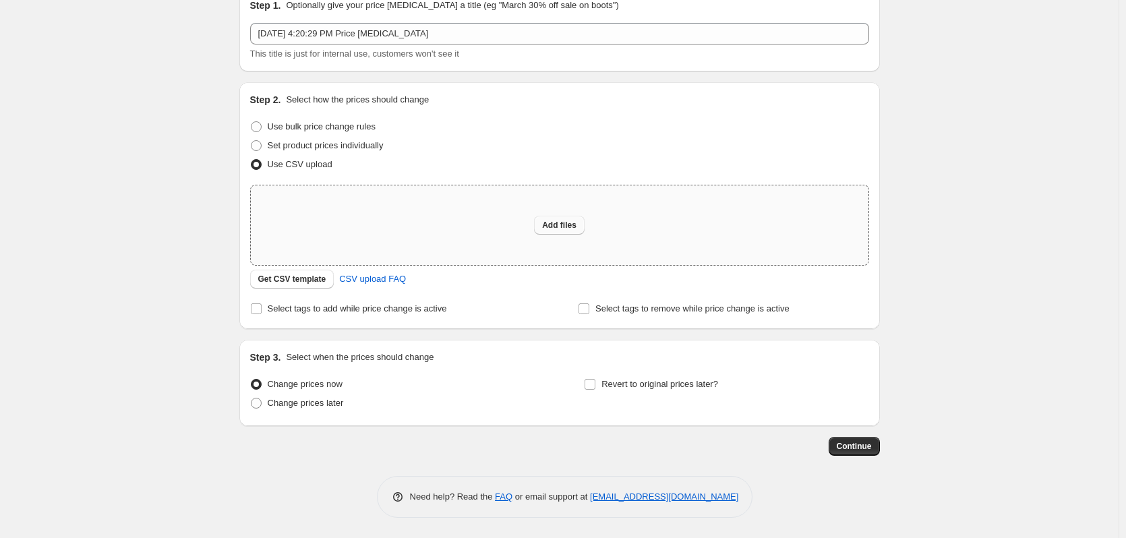
click at [564, 229] on span "Add files" at bounding box center [559, 225] width 34 height 11
type input "C:\fakepath\[DATE] Specials Accessories.csv"
click at [220, 456] on div "Create new price [MEDICAL_DATA]. This page is ready Create new price [MEDICAL_D…" at bounding box center [559, 238] width 1119 height 602
click at [574, 225] on span "Add files" at bounding box center [559, 225] width 34 height 11
type input "C:\fakepath\[DATE] Specials Accessories.csv"
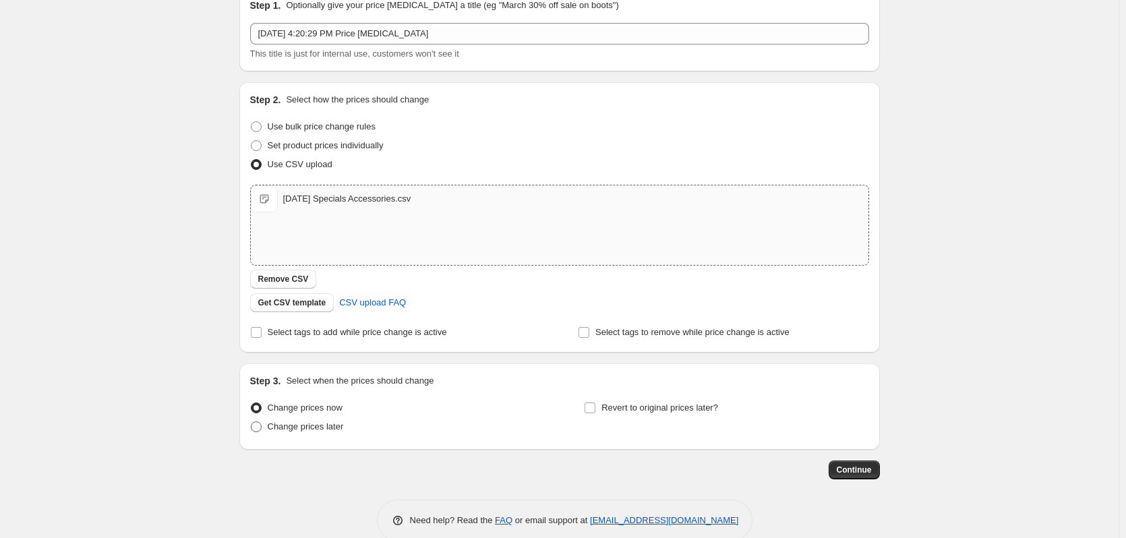
click at [256, 423] on span at bounding box center [256, 427] width 11 height 11
click at [252, 422] on input "Change prices later" at bounding box center [251, 422] width 1 height 1
radio input "true"
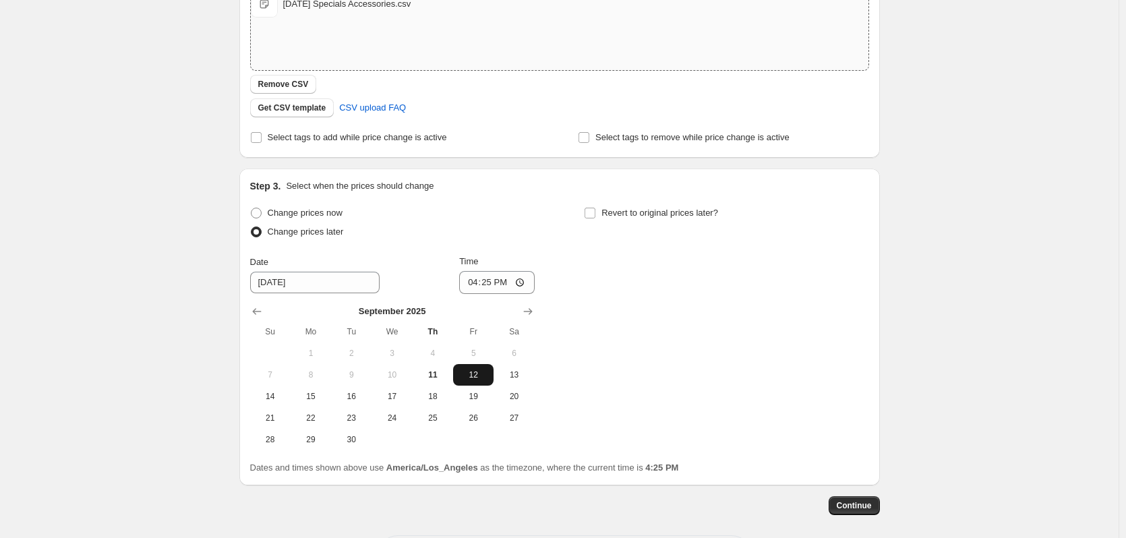
scroll to position [266, 0]
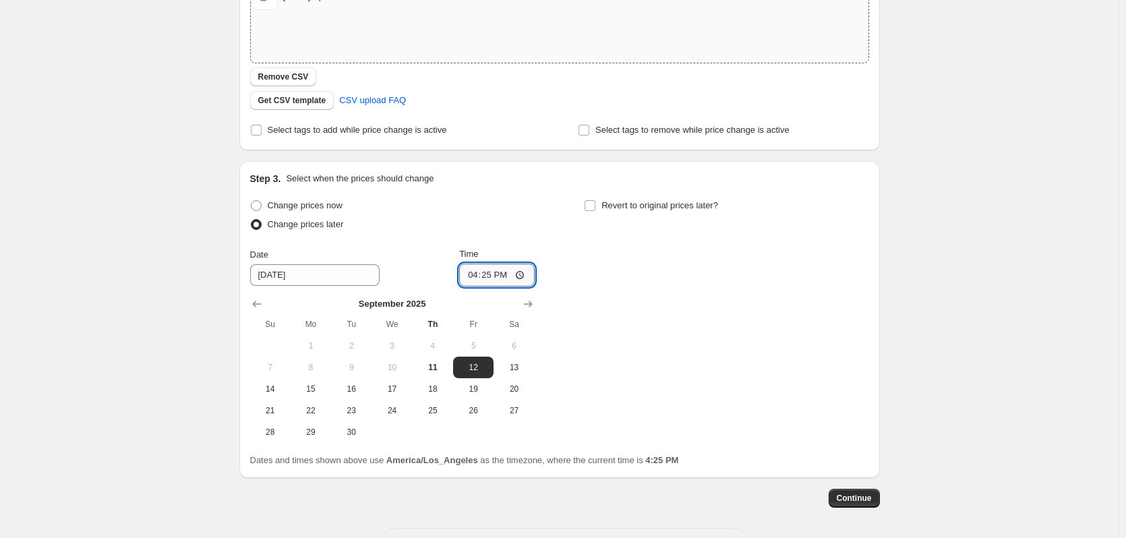
click at [473, 276] on input "16:25" at bounding box center [497, 275] width 76 height 23
type input "17:05"
click at [430, 362] on span "11" at bounding box center [433, 367] width 30 height 11
type input "[DATE]"
click at [875, 495] on button "Continue" at bounding box center [854, 498] width 51 height 19
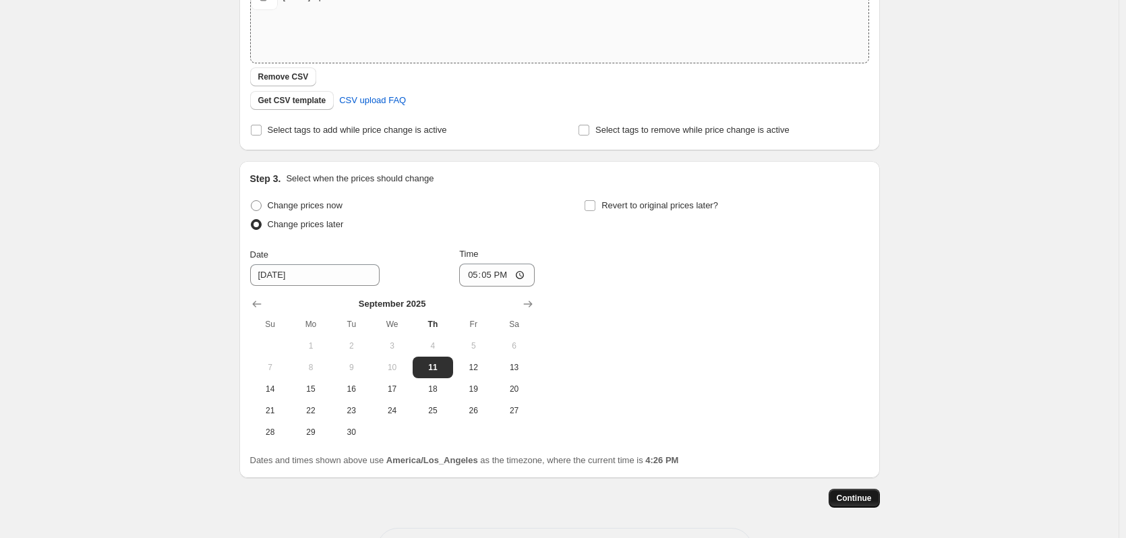
scroll to position [0, 0]
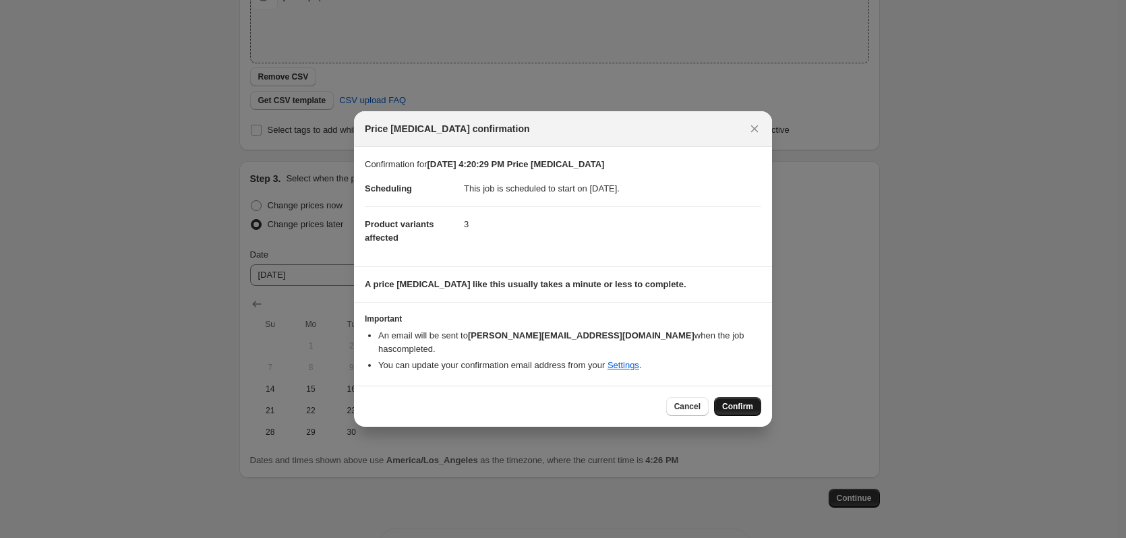
click at [740, 401] on span "Confirm" at bounding box center [737, 406] width 31 height 11
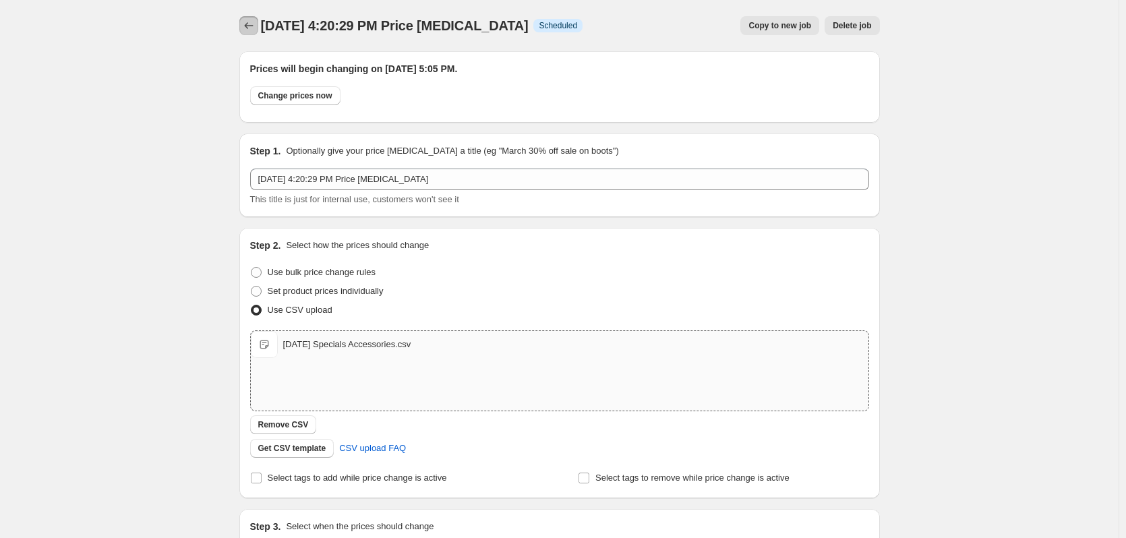
click at [253, 32] on icon "Price change jobs" at bounding box center [248, 25] width 13 height 13
